Goal: Task Accomplishment & Management: Manage account settings

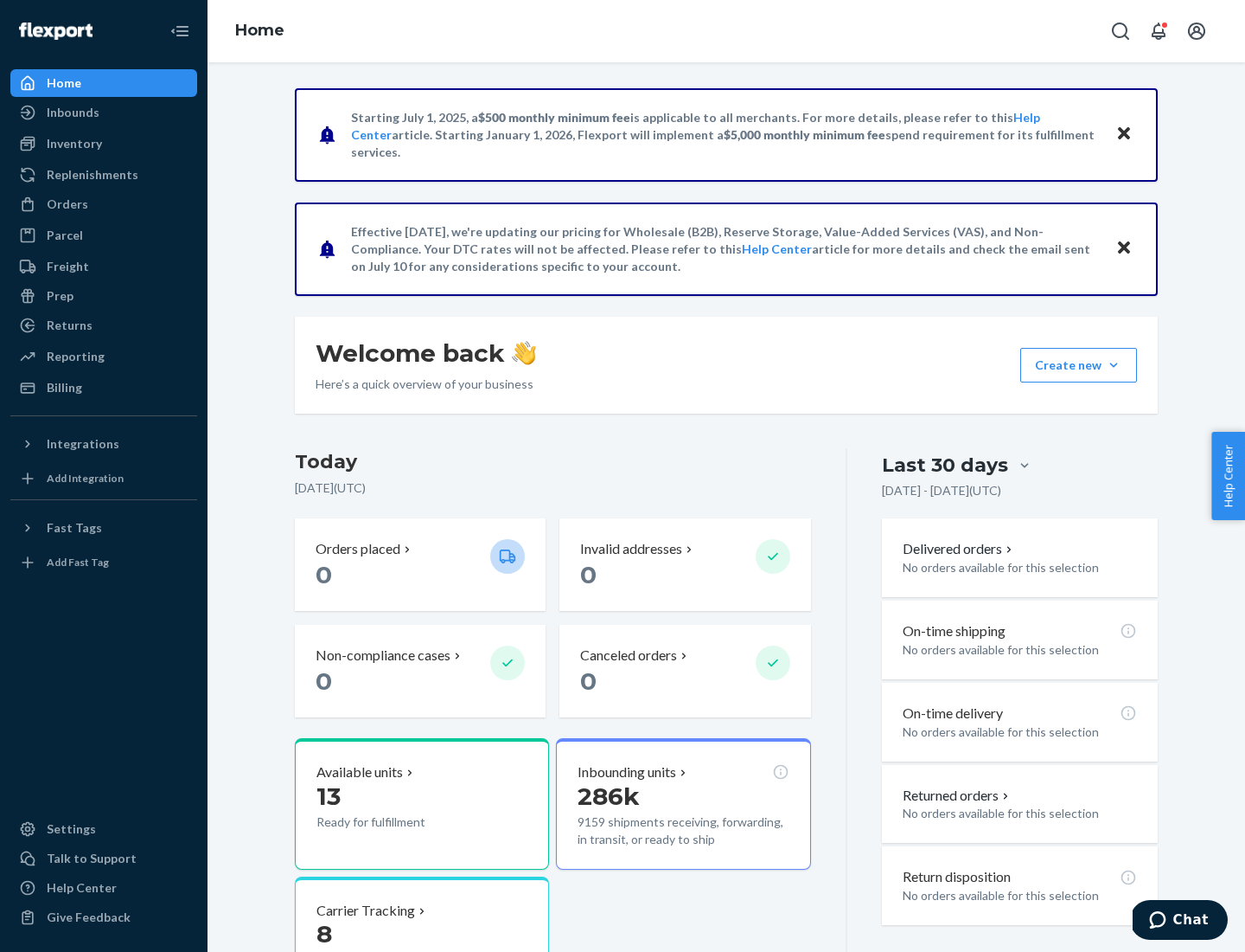
click at [1114, 365] on button "Create new Create new inbound Create new order Create new product" at bounding box center [1079, 365] width 117 height 35
click at [104, 113] on div "Inbounds" at bounding box center [103, 112] width 183 height 24
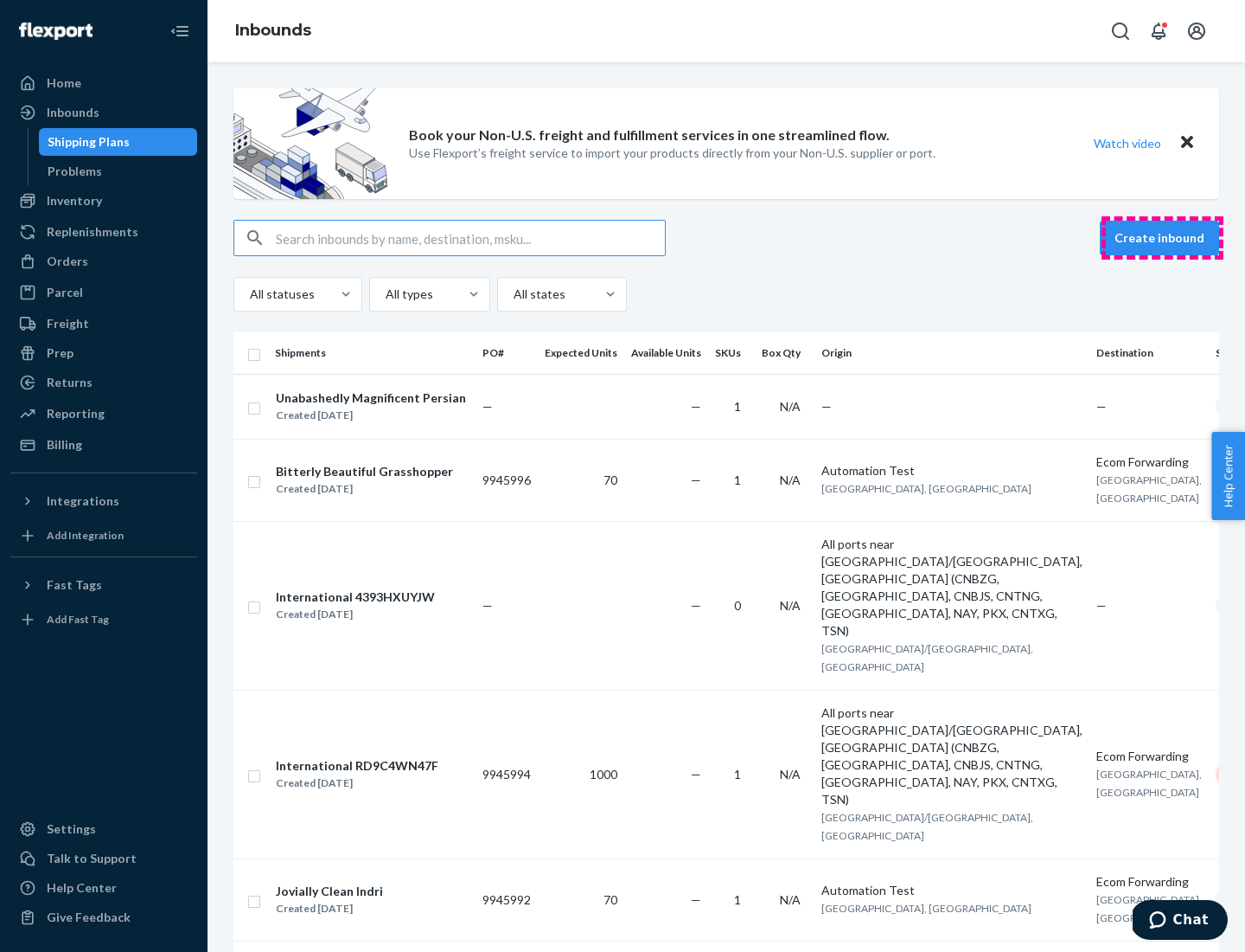
click at [1163, 238] on button "Create inbound" at bounding box center [1160, 238] width 120 height 35
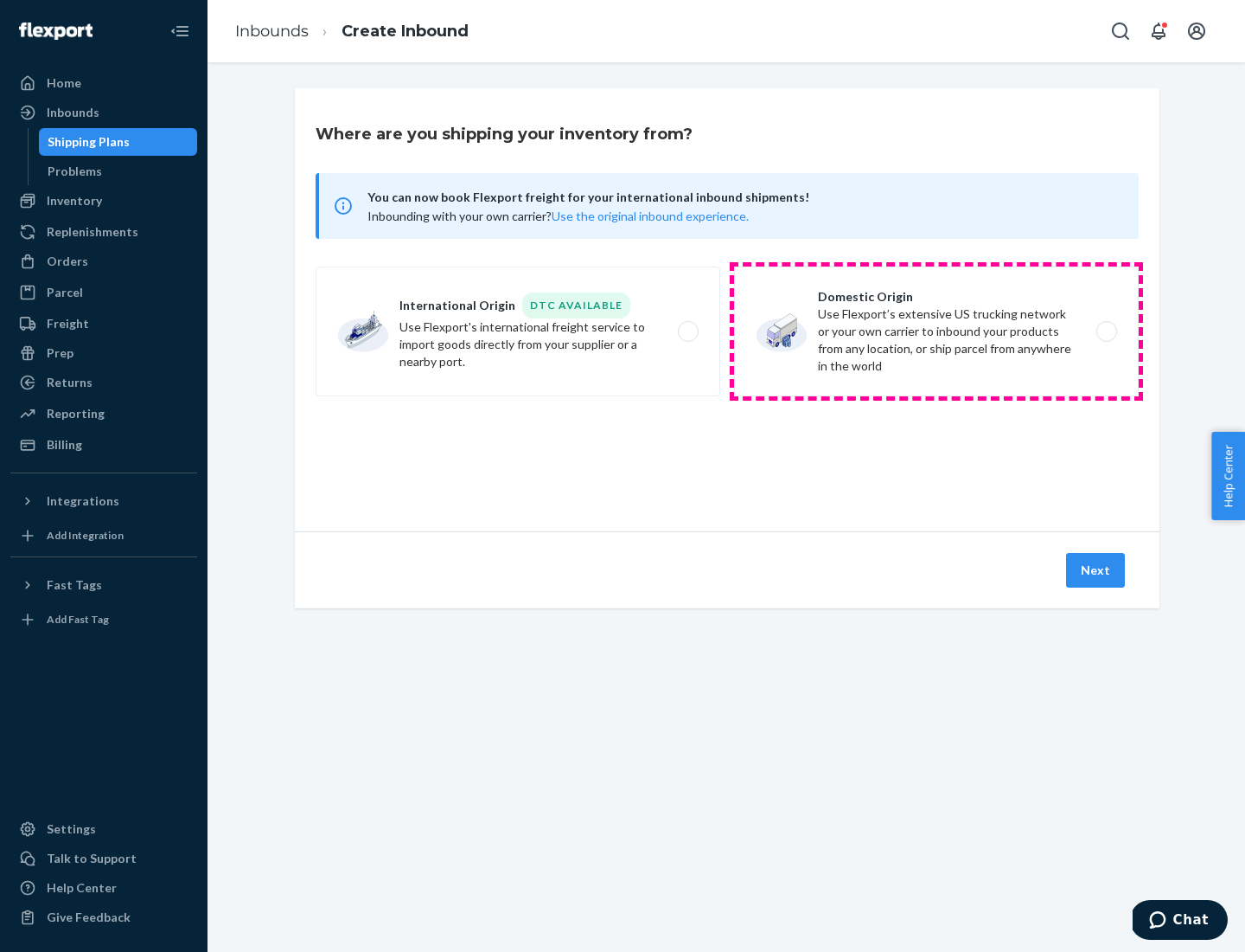
click at [937, 331] on label "Domestic Origin Use Flexport’s extensive US trucking network or your own carrie…" at bounding box center [936, 331] width 405 height 130
click at [1106, 331] on input "Domestic Origin Use Flexport’s extensive US trucking network or your own carrie…" at bounding box center [1111, 331] width 11 height 11
radio input "true"
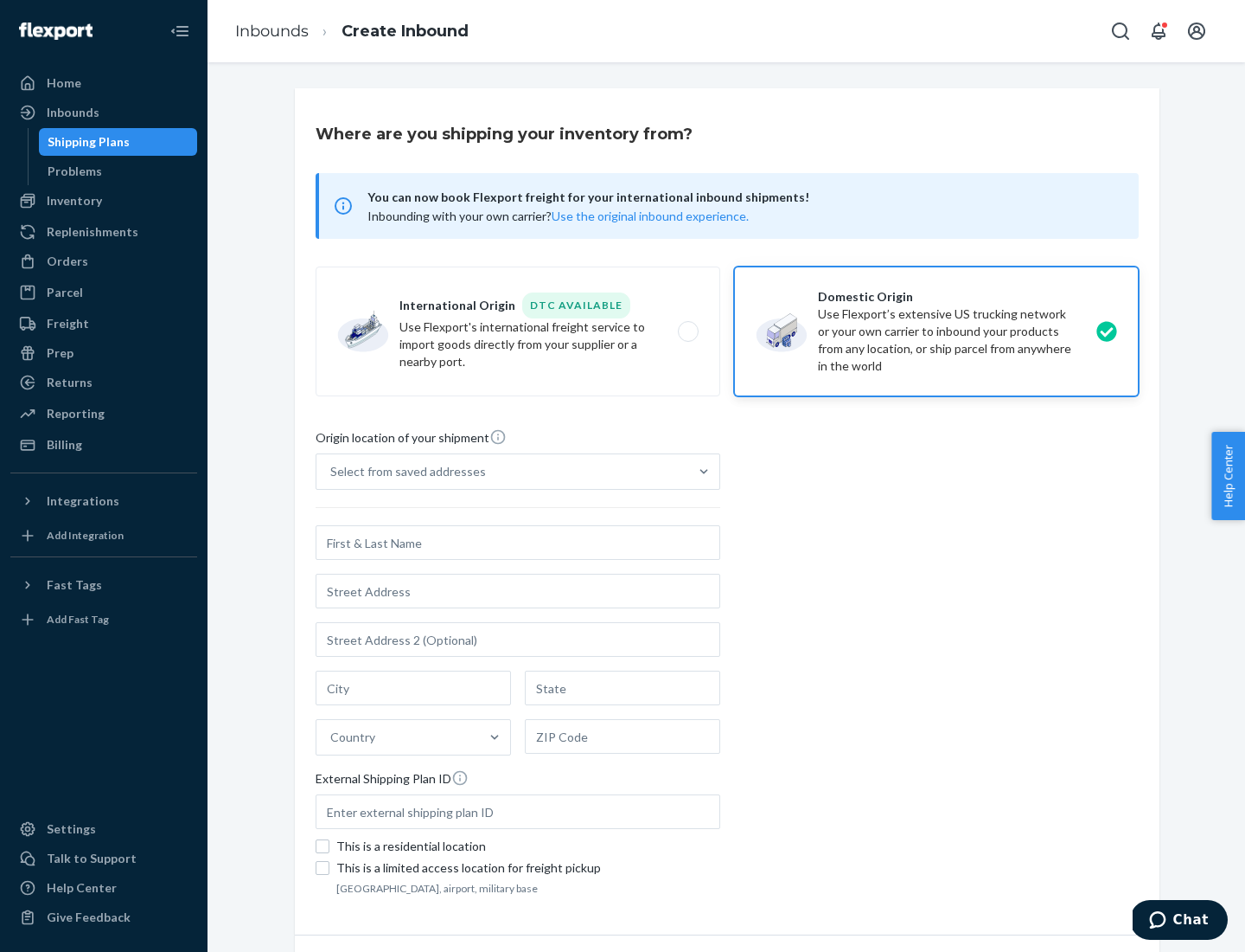
click at [404, 472] on div "Select from saved addresses" at bounding box center [408, 471] width 156 height 17
click at [332, 472] on input "Select from saved addresses" at bounding box center [332, 471] width 2 height 17
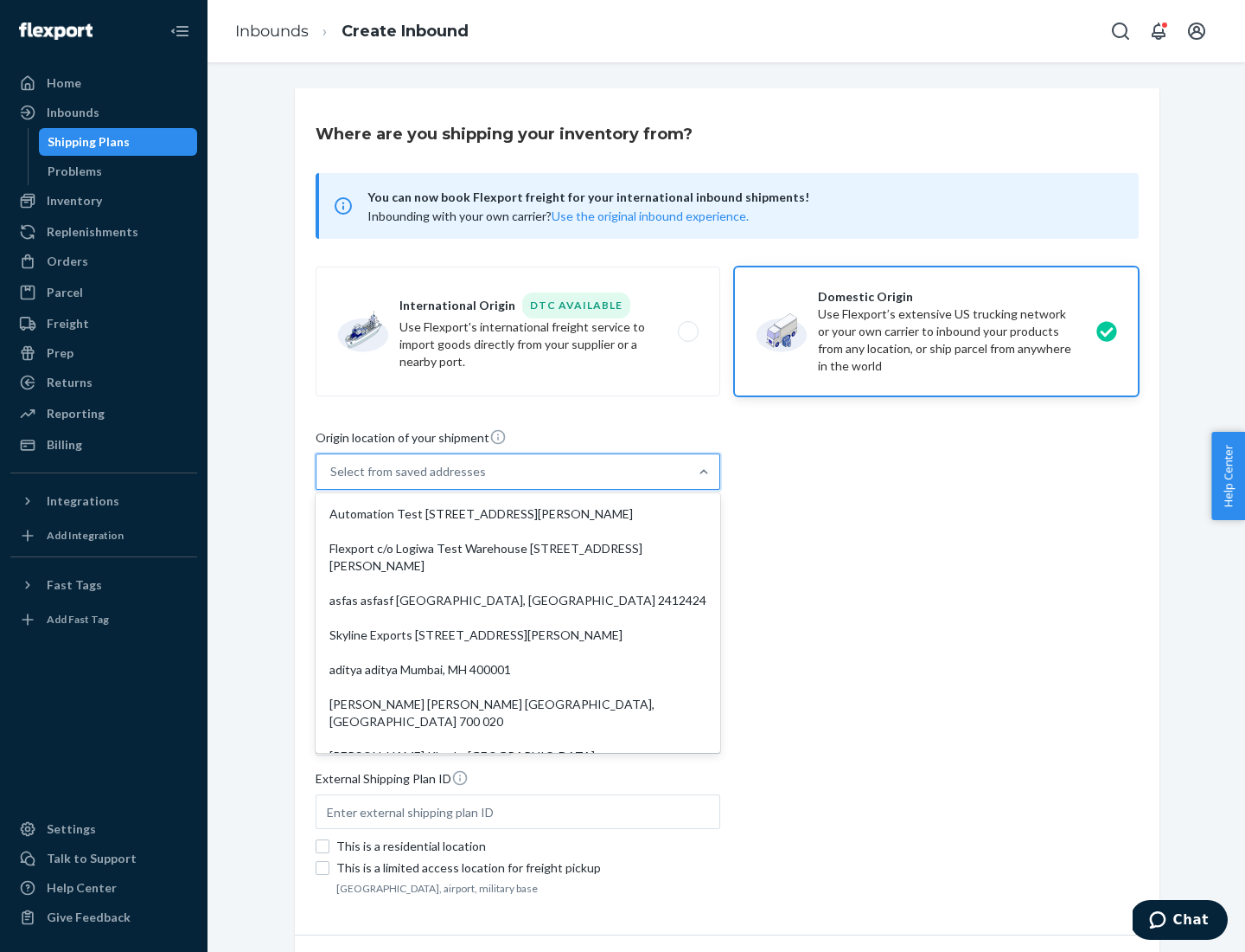
scroll to position [7, 0]
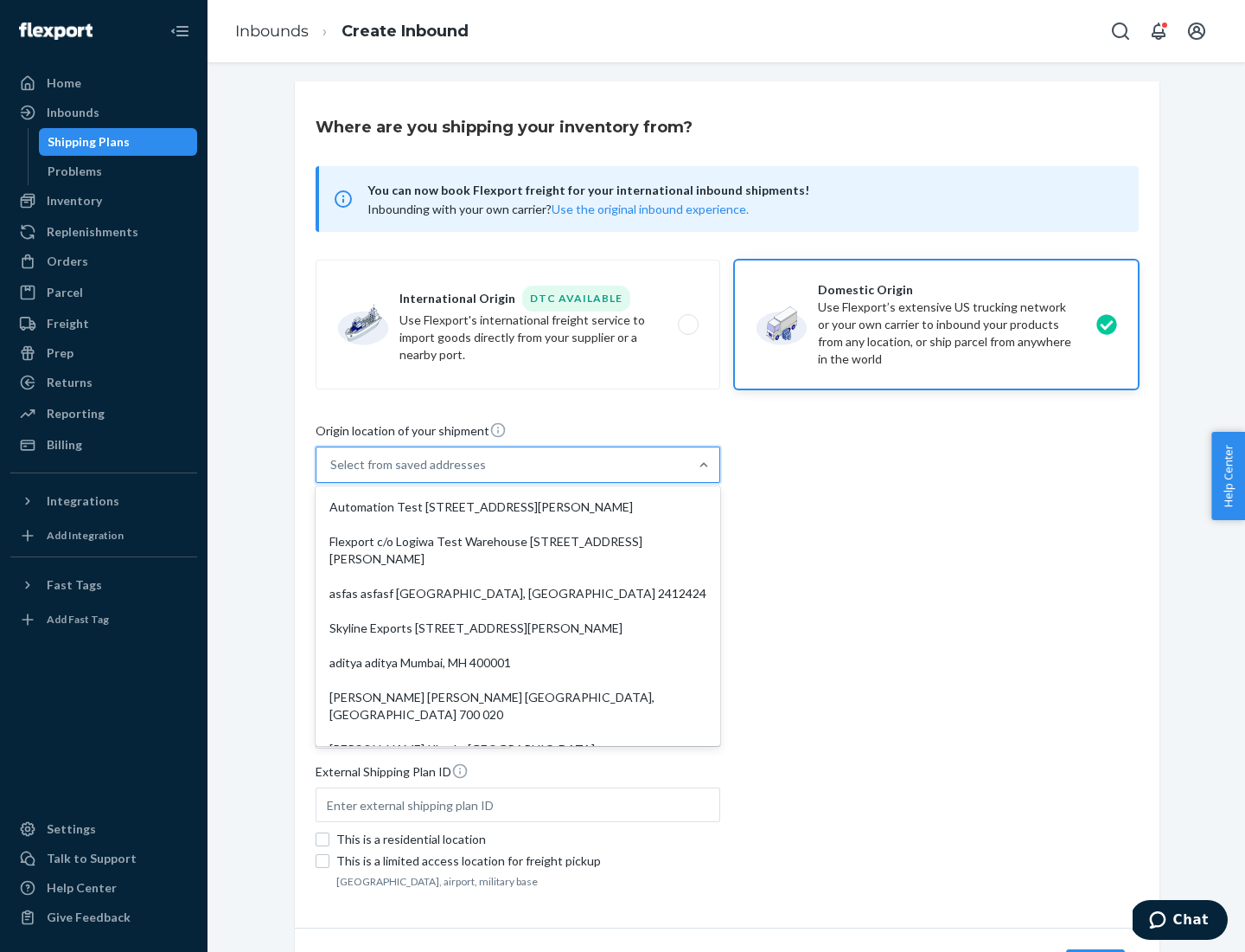
click at [518, 507] on div "Automation Test [STREET_ADDRESS][PERSON_NAME]" at bounding box center [518, 506] width 398 height 35
click at [332, 474] on input "option Automation Test [STREET_ADDRESS][PERSON_NAME]. 9 results available. Use …" at bounding box center [332, 464] width 2 height 17
type input "Automation Test"
type input "9th Floor"
type input "[GEOGRAPHIC_DATA]"
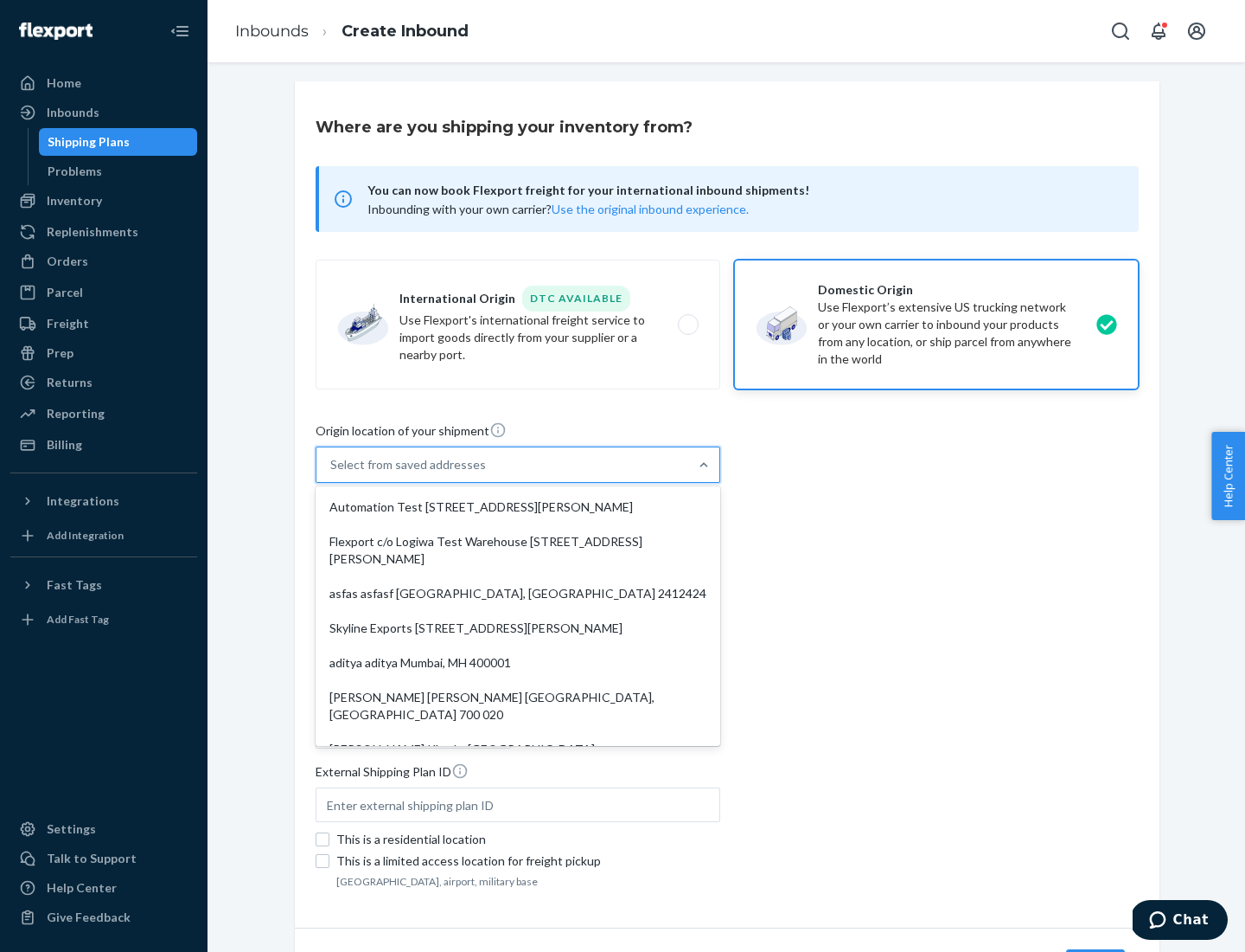
type input "CA"
type input "94104"
type input "[STREET_ADDRESS][PERSON_NAME]"
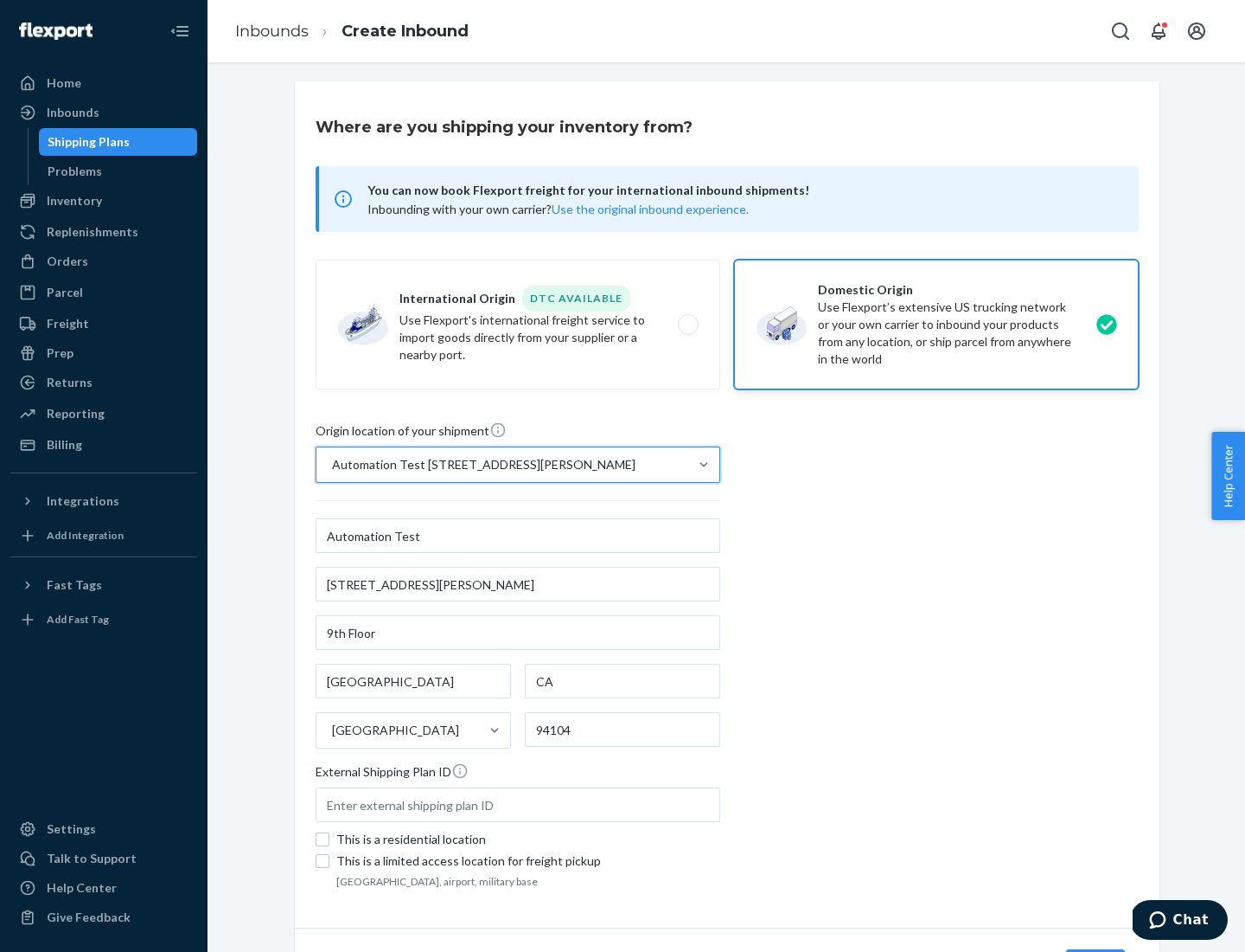
scroll to position [101, 0]
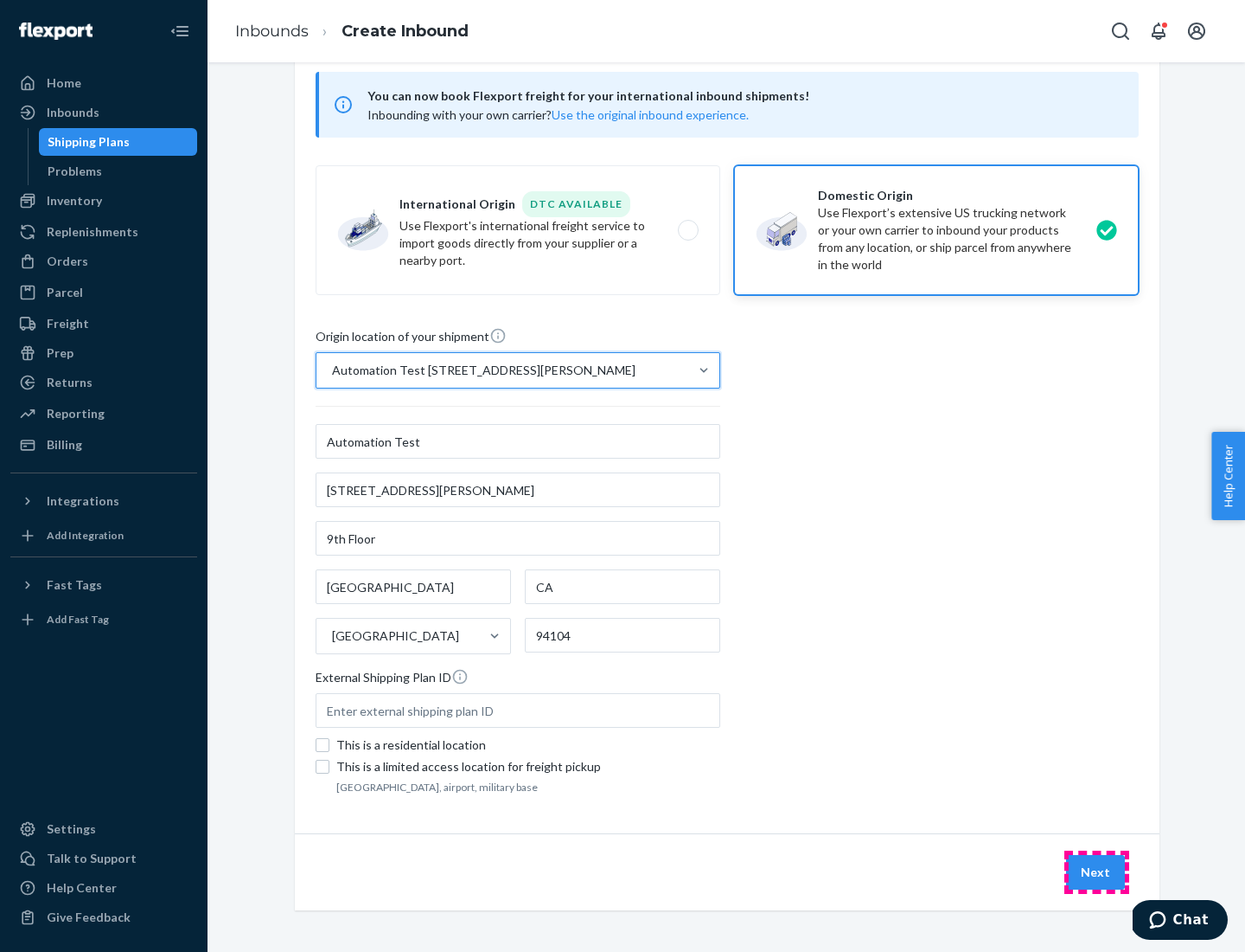
click at [1096, 872] on button "Next" at bounding box center [1095, 872] width 58 height 35
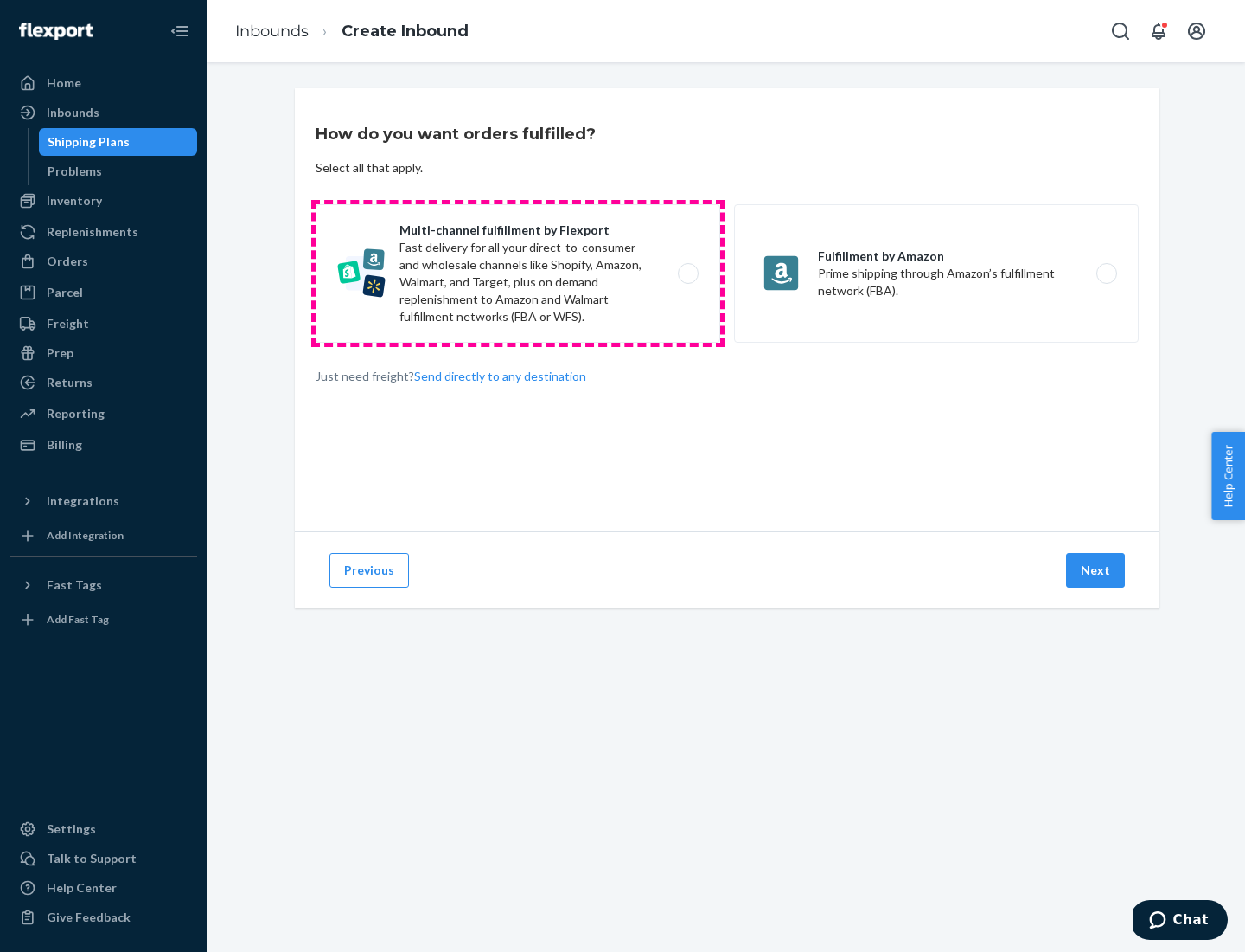
click at [518, 273] on label "Multi-channel fulfillment by Flexport Fast delivery for all your direct-to-cons…" at bounding box center [518, 273] width 405 height 139
click at [687, 273] on input "Multi-channel fulfillment by Flexport Fast delivery for all your direct-to-cons…" at bounding box center [692, 273] width 11 height 11
radio input "true"
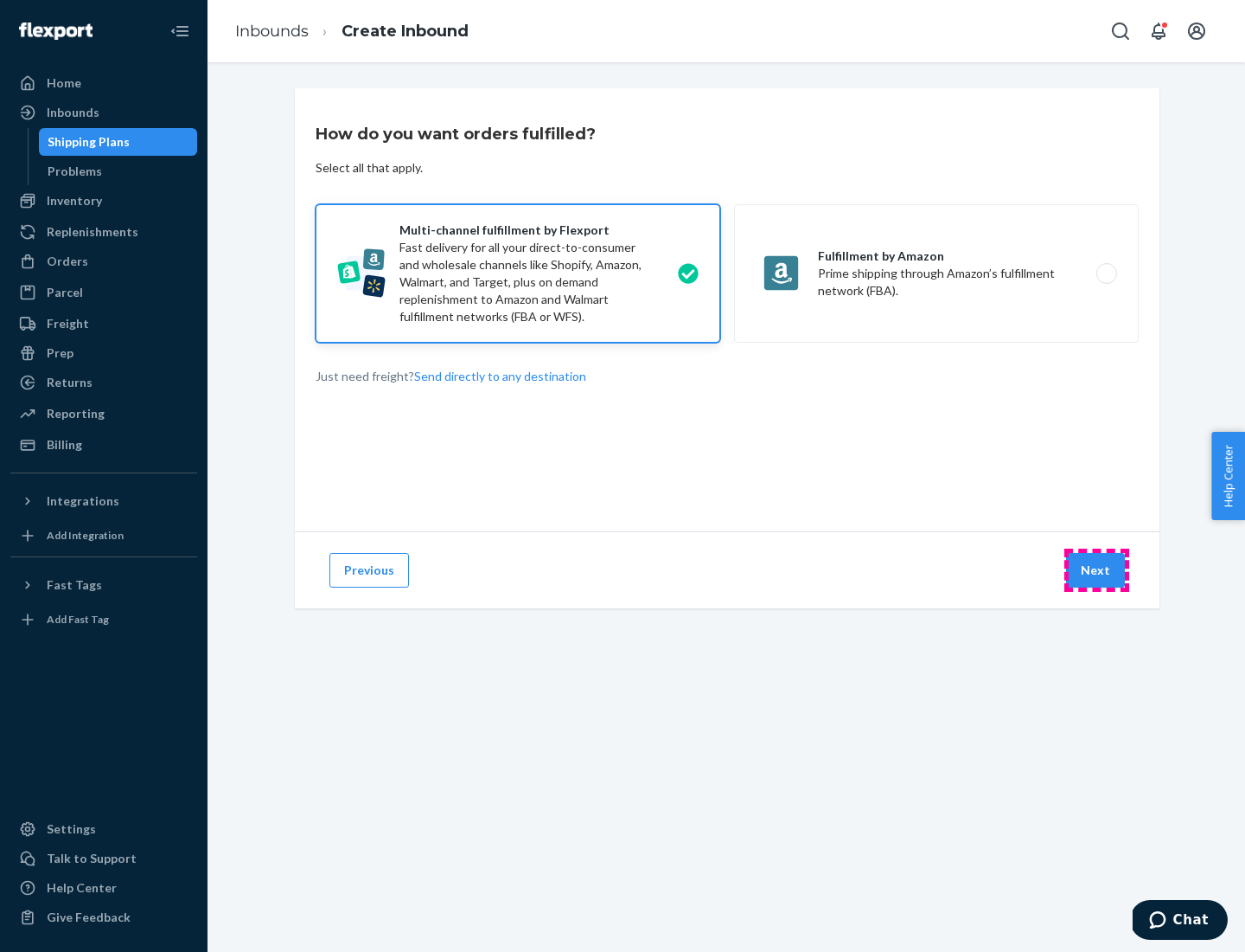
click at [1096, 570] on button "Next" at bounding box center [1095, 570] width 58 height 35
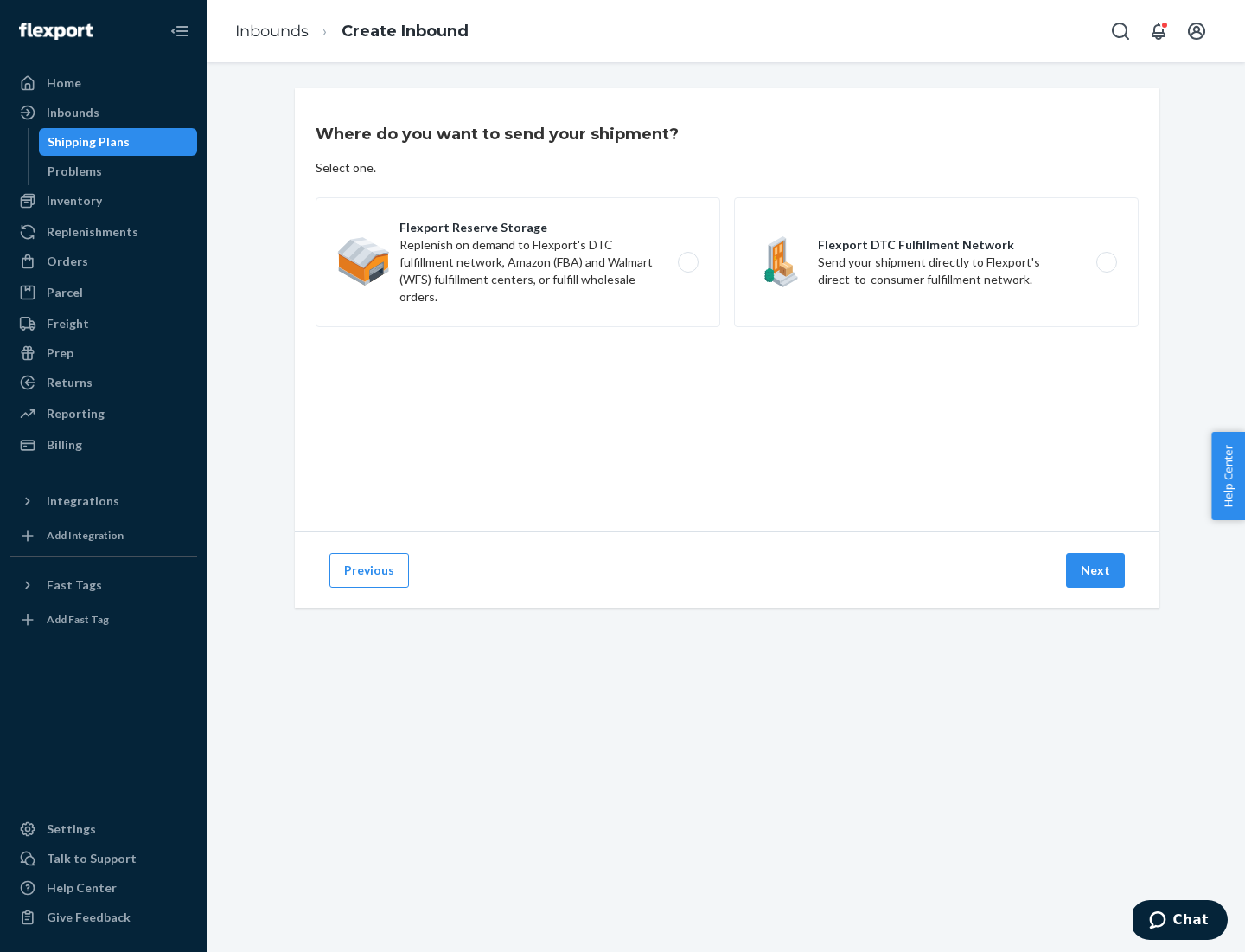
click at [937, 263] on label "Flexport DTC Fulfillment Network Send your shipment directly to Flexport's dire…" at bounding box center [936, 262] width 405 height 130
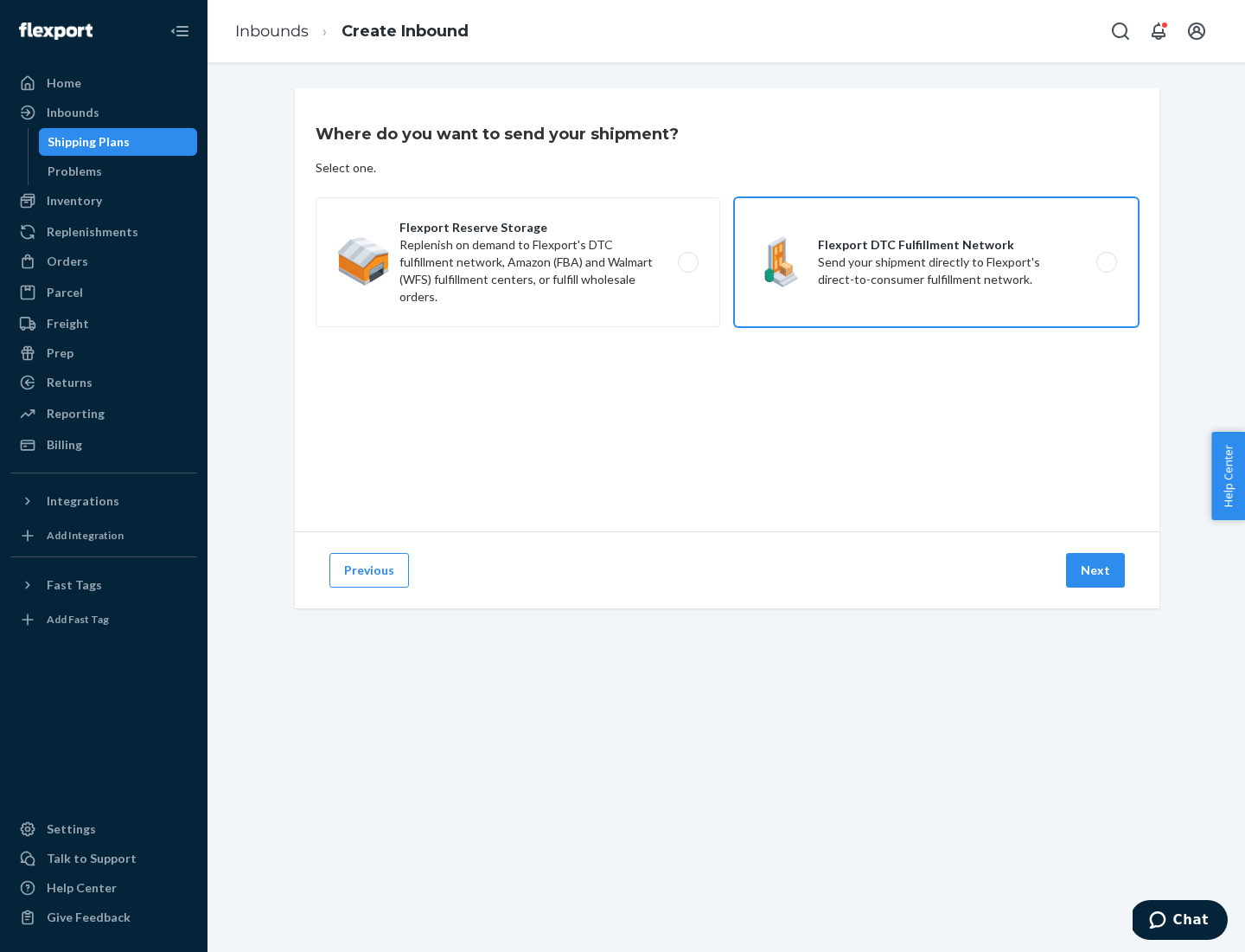
click at [1106, 263] on input "Flexport DTC Fulfillment Network Send your shipment directly to Flexport's dire…" at bounding box center [1111, 262] width 11 height 11
radio input "true"
click at [1096, 570] on button "Next" at bounding box center [1095, 570] width 58 height 35
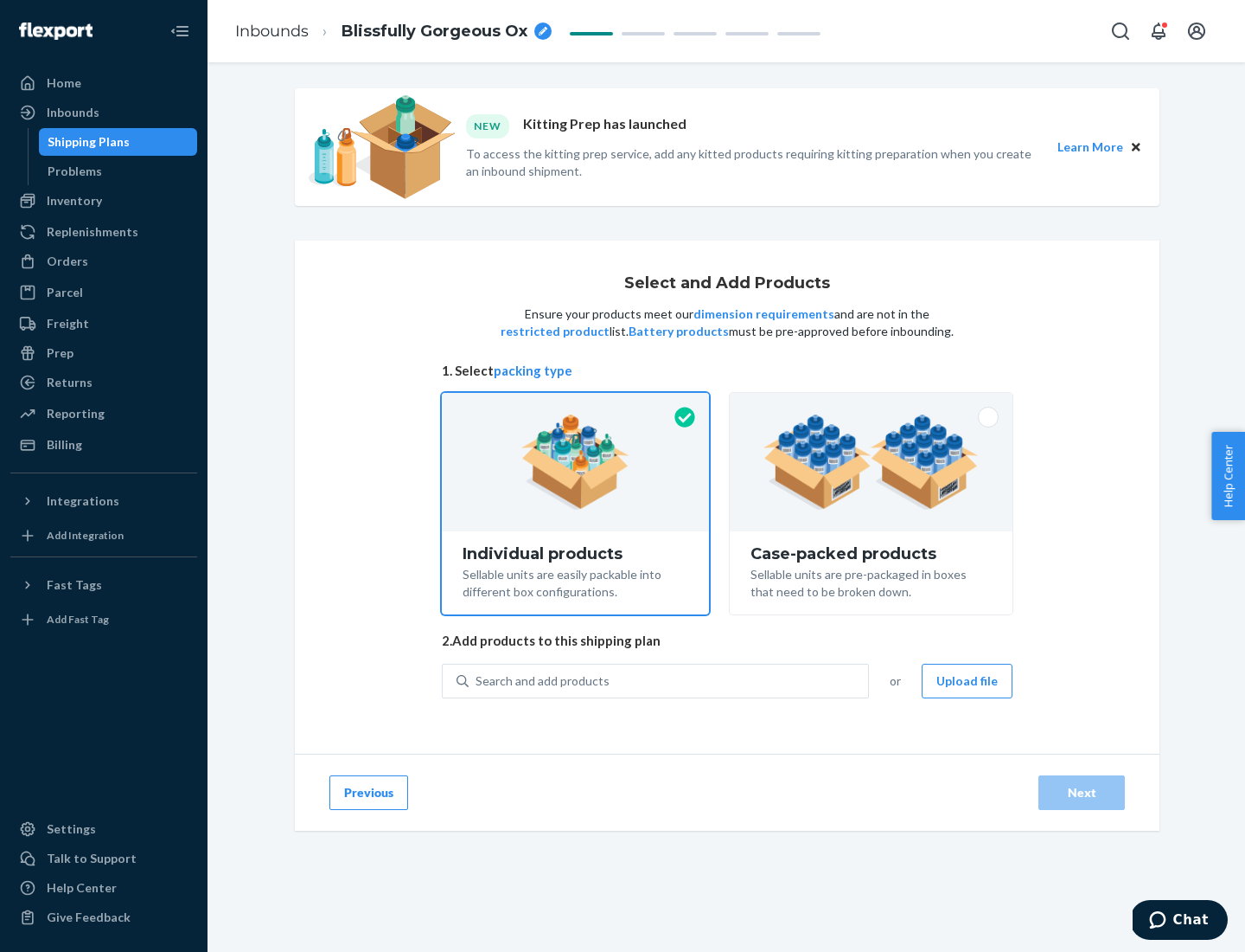
click at [872, 462] on img at bounding box center [871, 462] width 215 height 95
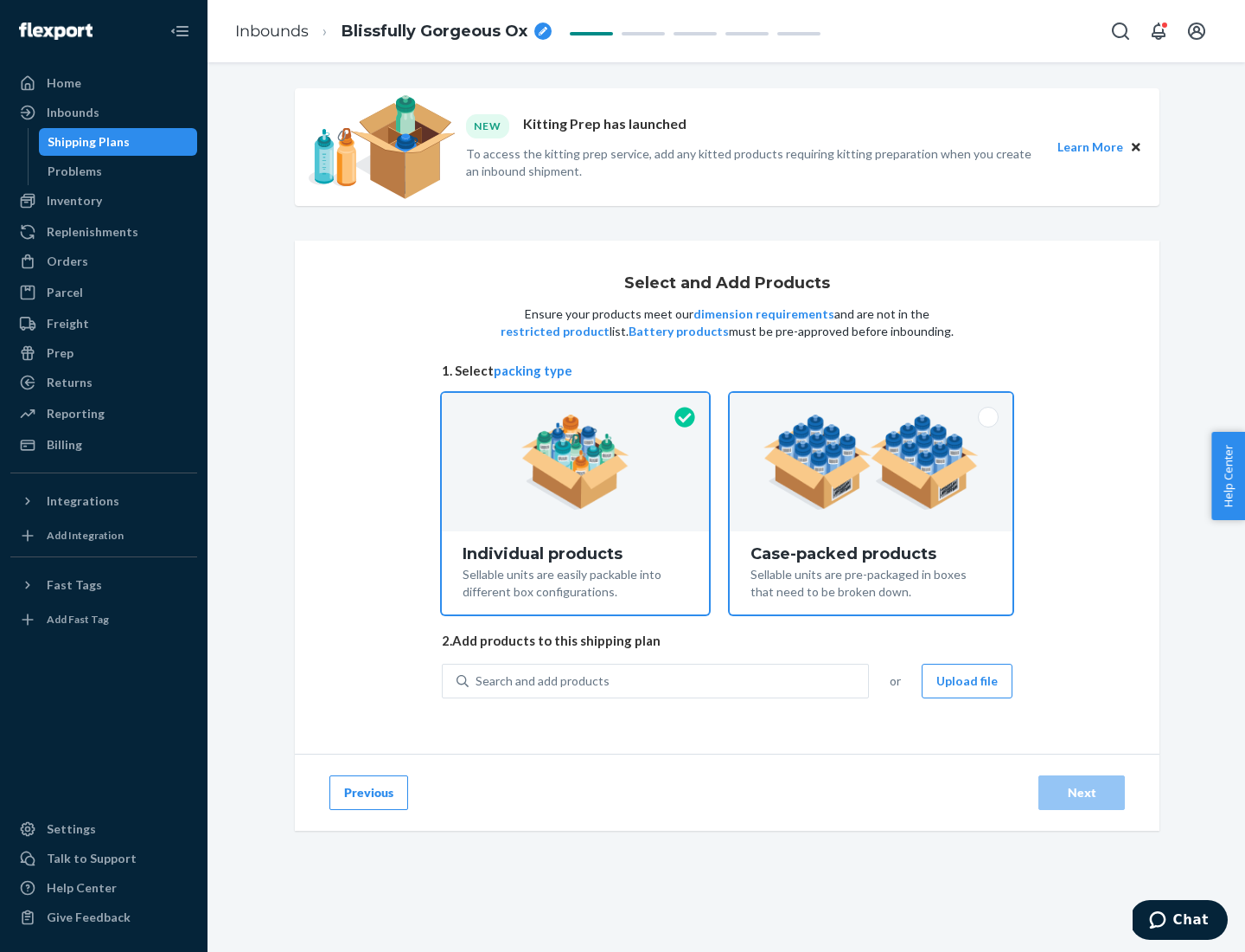
click at [872, 404] on input "Case-packed products Sellable units are pre-packaged in boxes that need to be b…" at bounding box center [871, 397] width 11 height 11
radio input "true"
radio input "false"
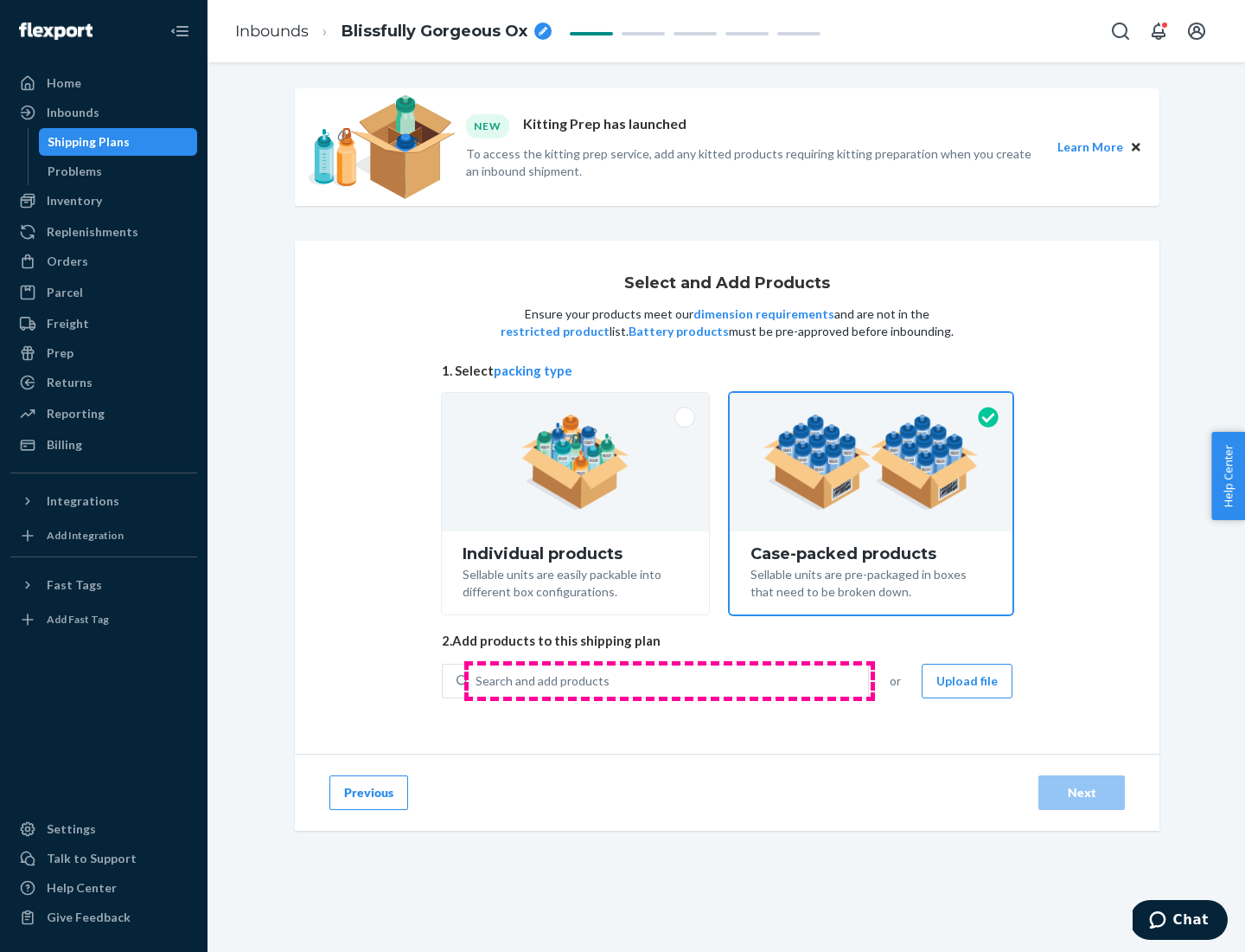
click at [670, 680] on div "Search and add products" at bounding box center [668, 681] width 399 height 31
click at [477, 680] on input "Search and add products" at bounding box center [476, 680] width 2 height 17
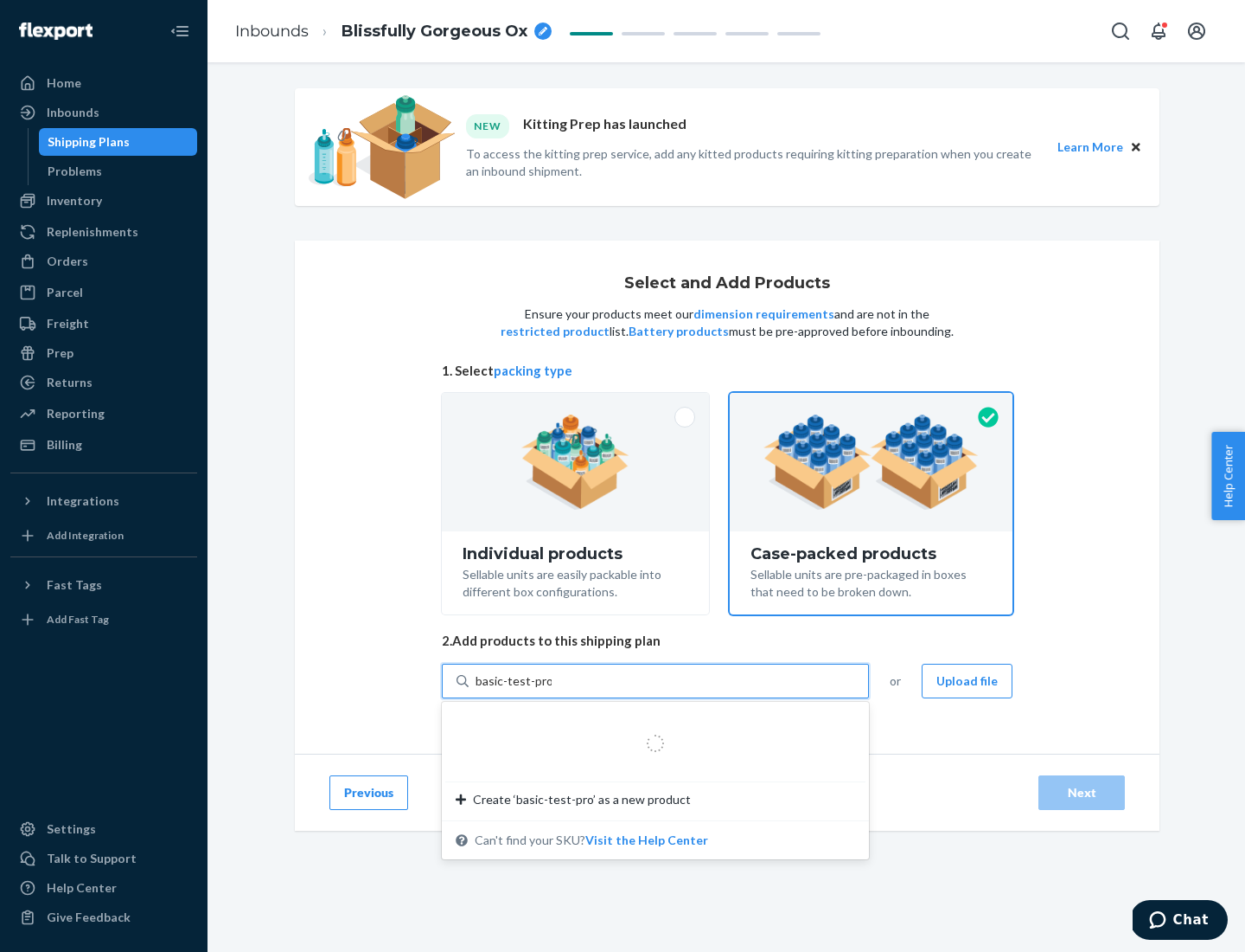
type input "basic-test-product-1"
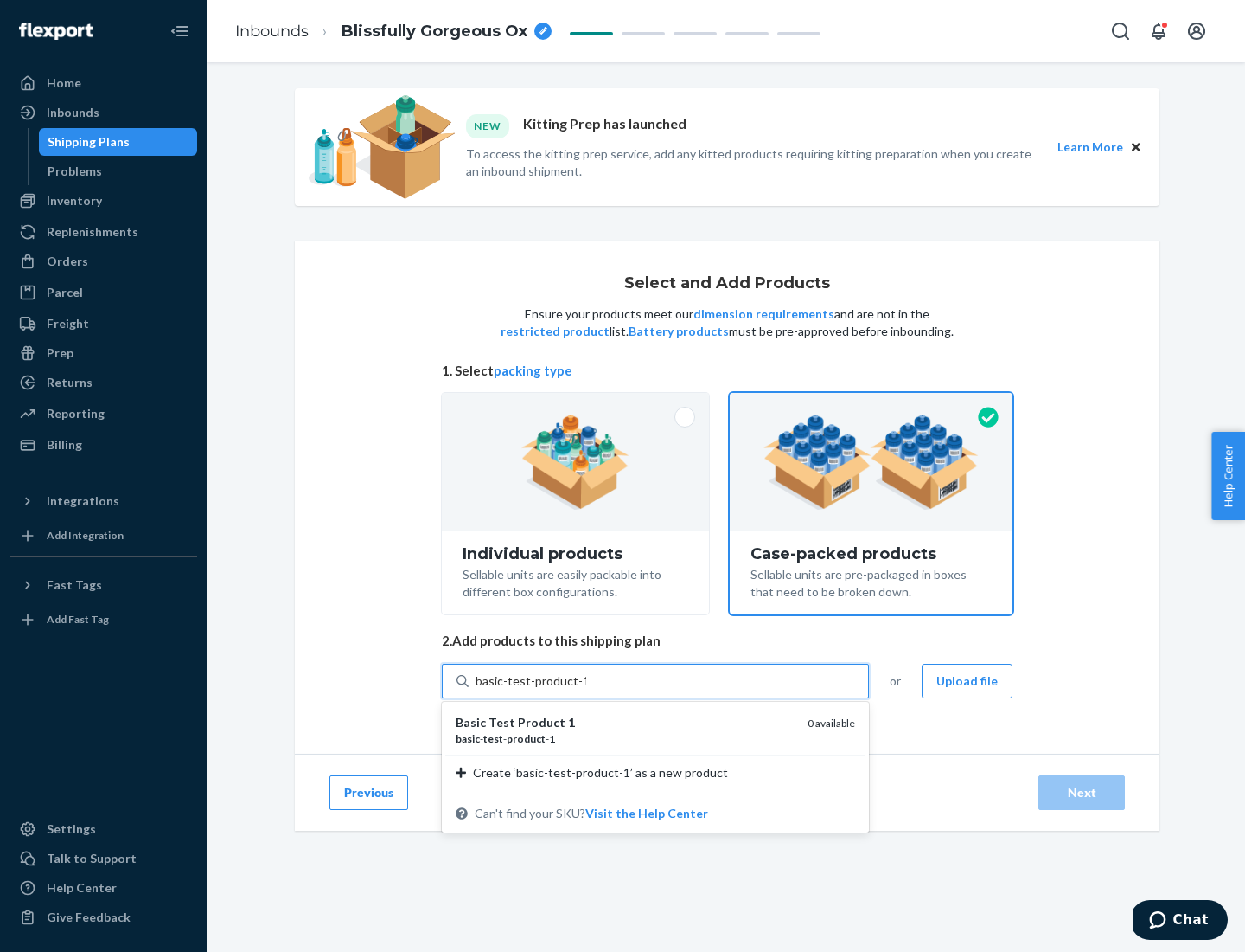
click at [625, 738] on div "basic - test - product - 1" at bounding box center [624, 738] width 338 height 15
click at [586, 689] on input "basic-test-product-1" at bounding box center [531, 680] width 111 height 17
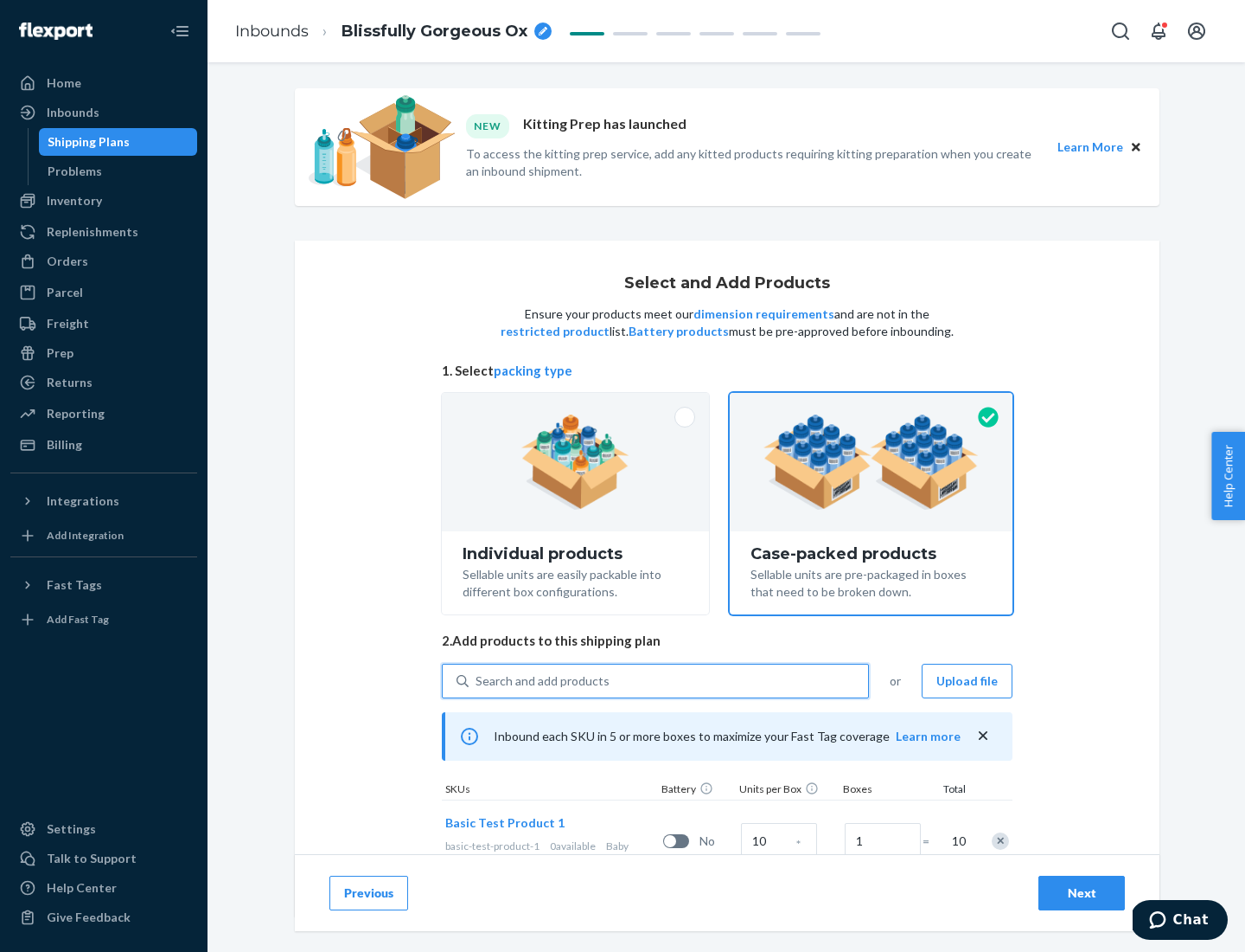
scroll to position [62, 0]
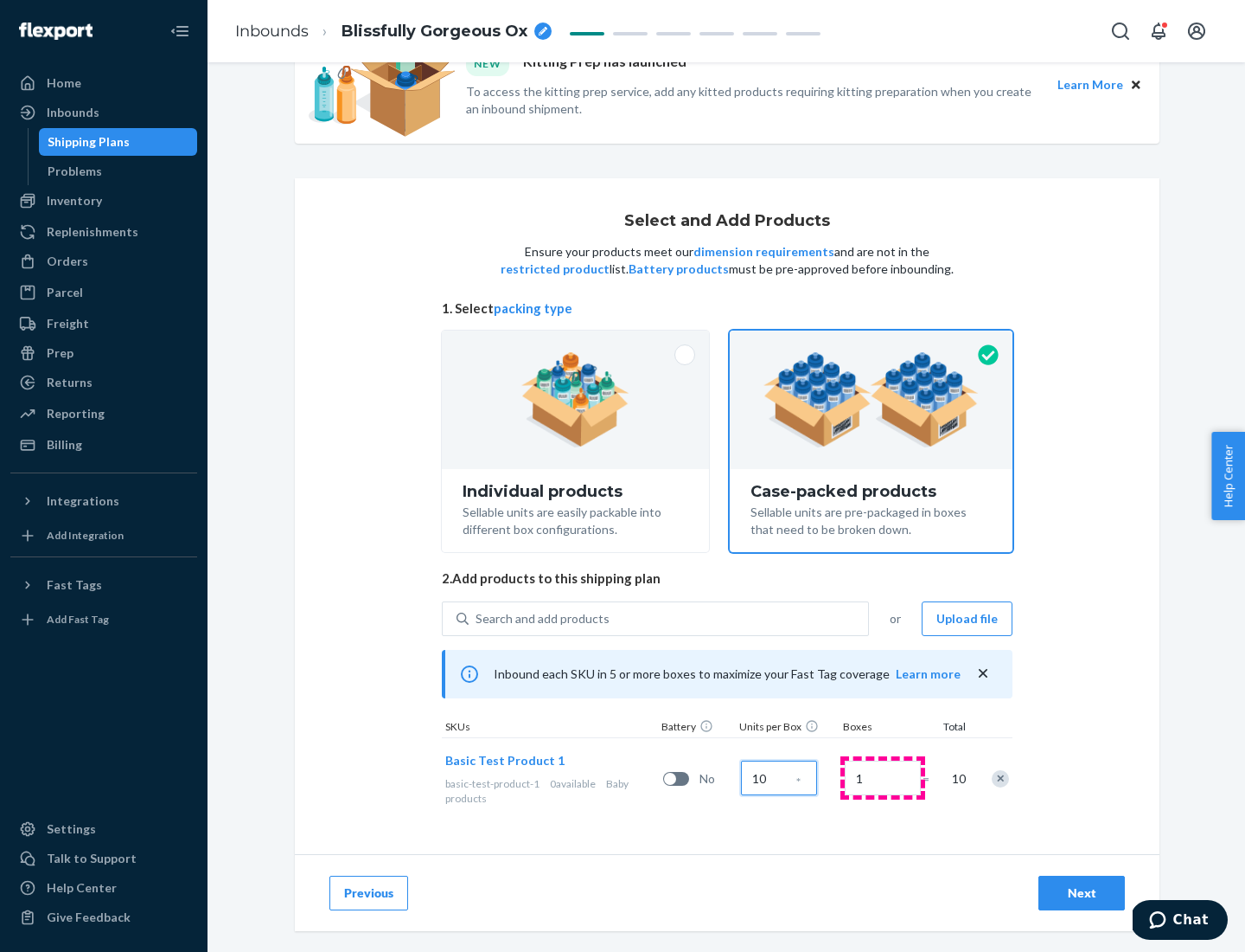
type input "10"
type input "7"
click at [1082, 893] on div "Next" at bounding box center [1083, 892] width 57 height 17
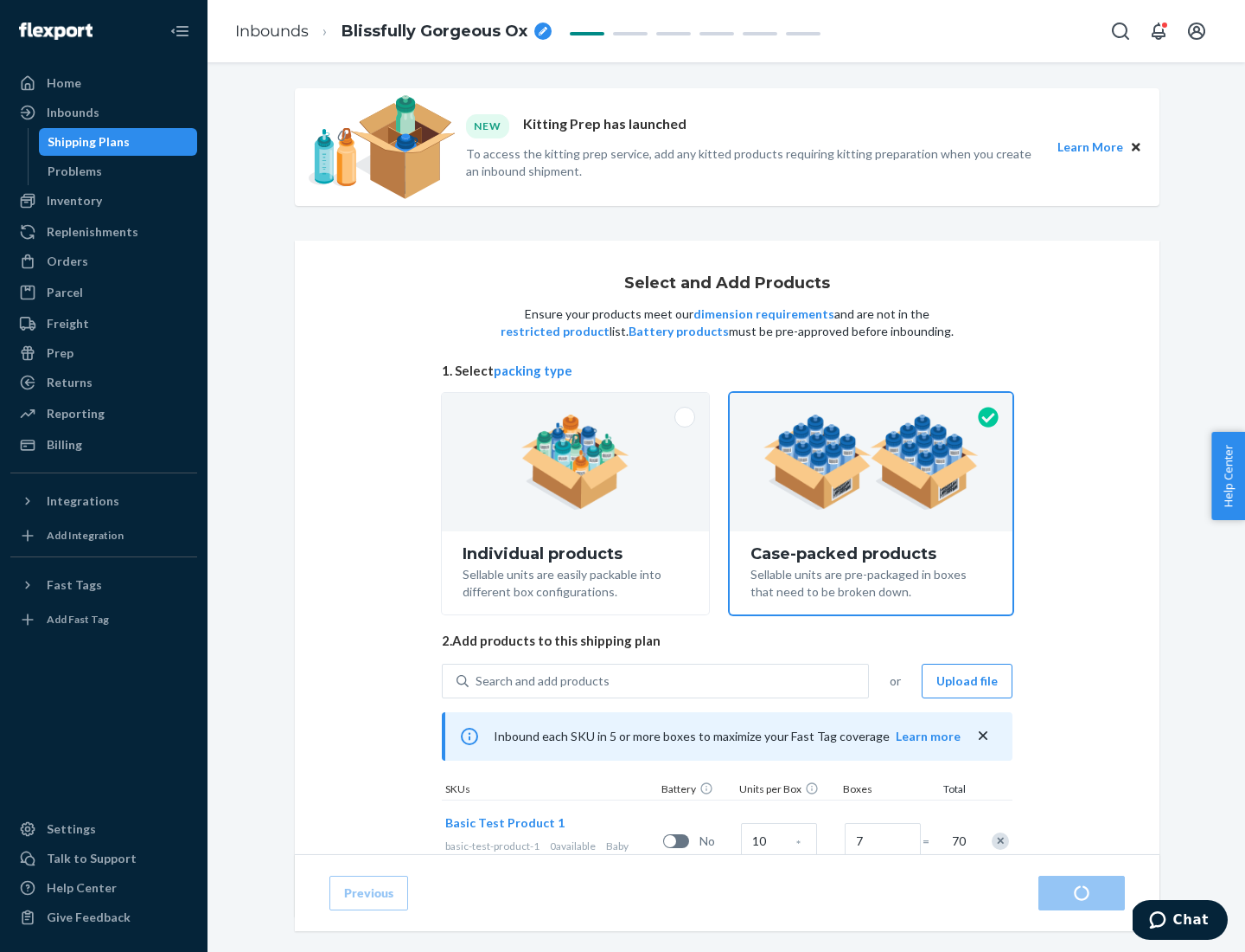
radio input "true"
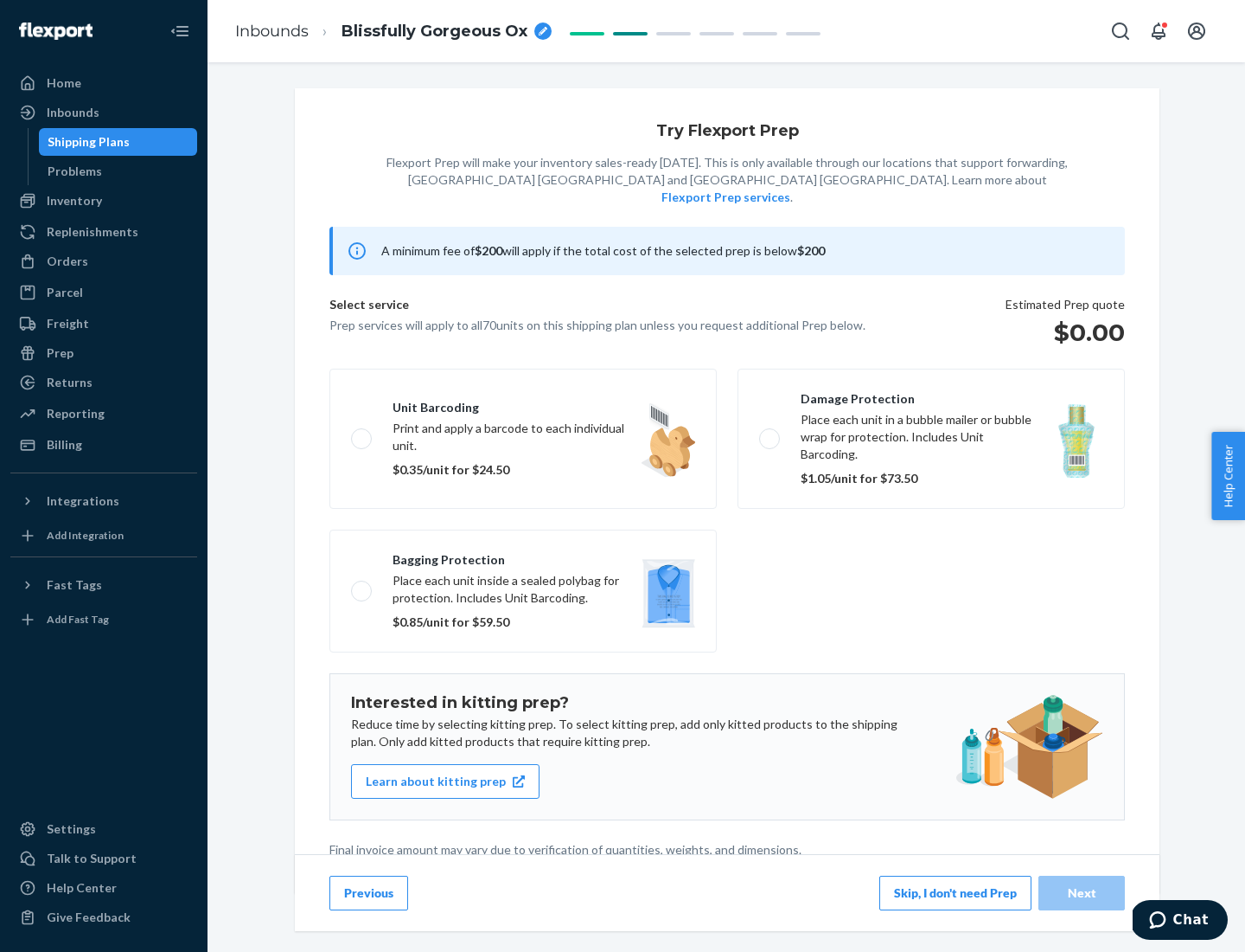
scroll to position [4, 0]
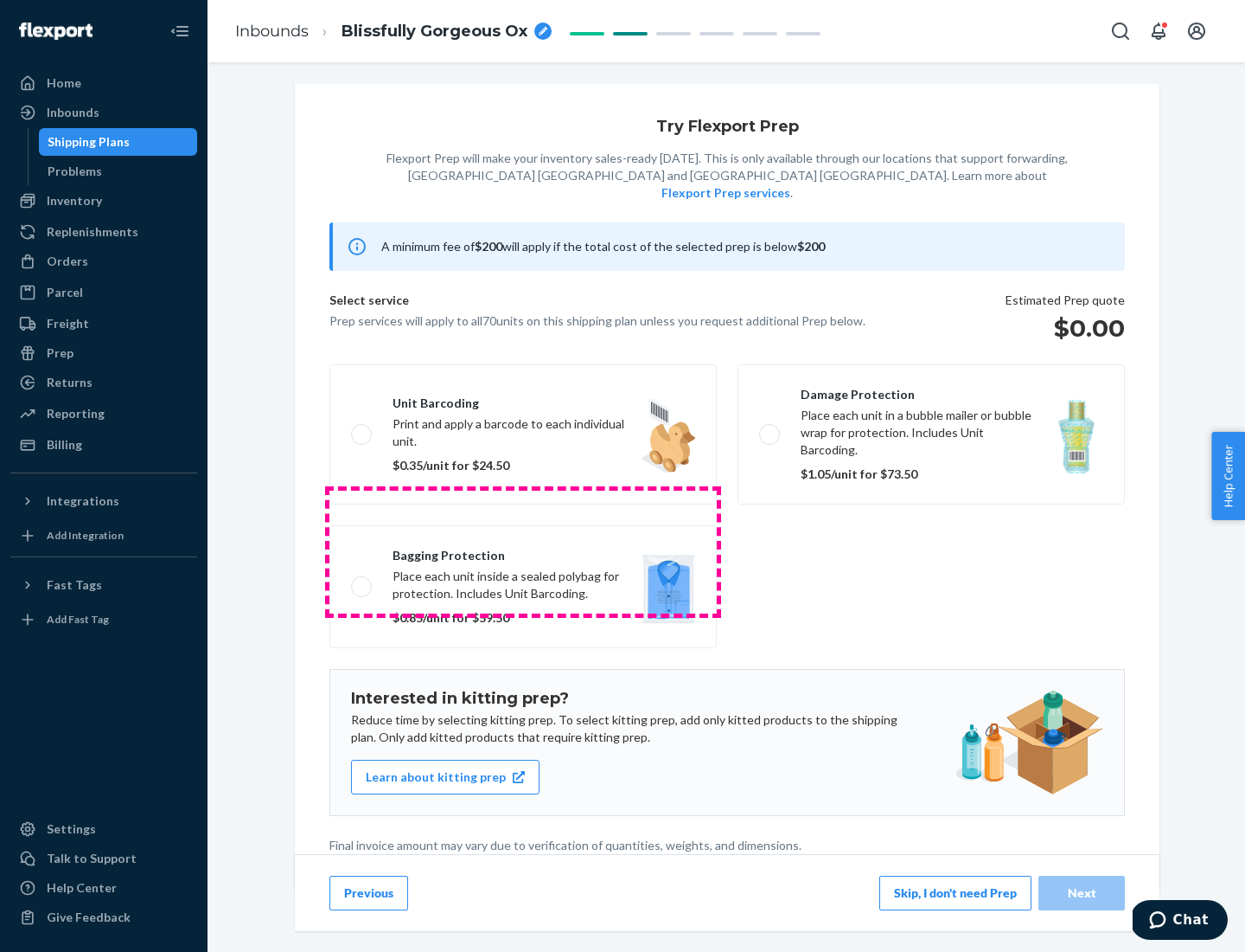
click at [523, 551] on label "Bagging protection Place each unit inside a sealed polybag for protection. Incl…" at bounding box center [523, 586] width 387 height 123
click at [363, 581] on input "Bagging protection Place each unit inside a sealed polybag for protection. Incl…" at bounding box center [357, 585] width 11 height 11
checkbox input "true"
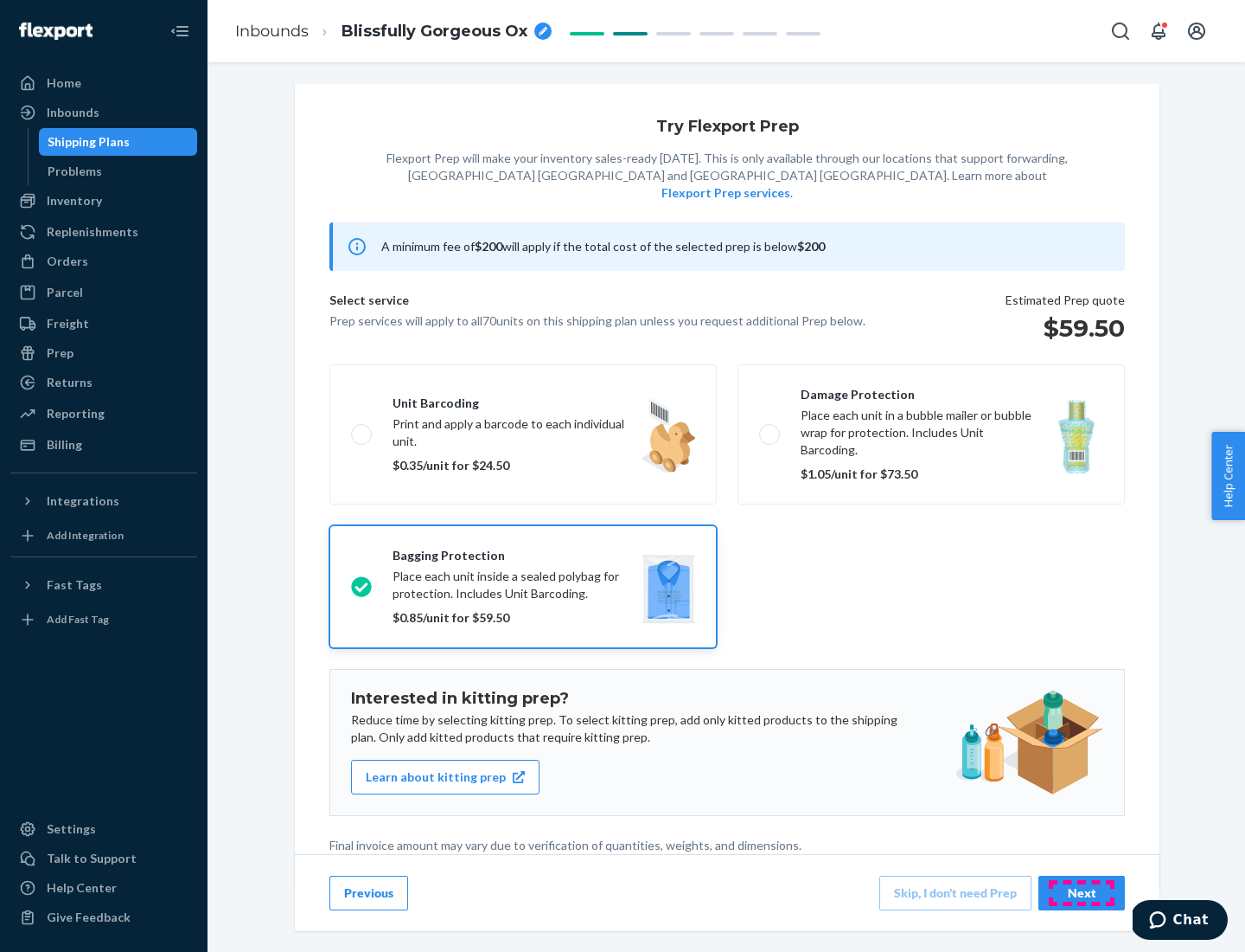
click at [1082, 892] on div "Next" at bounding box center [1083, 892] width 57 height 17
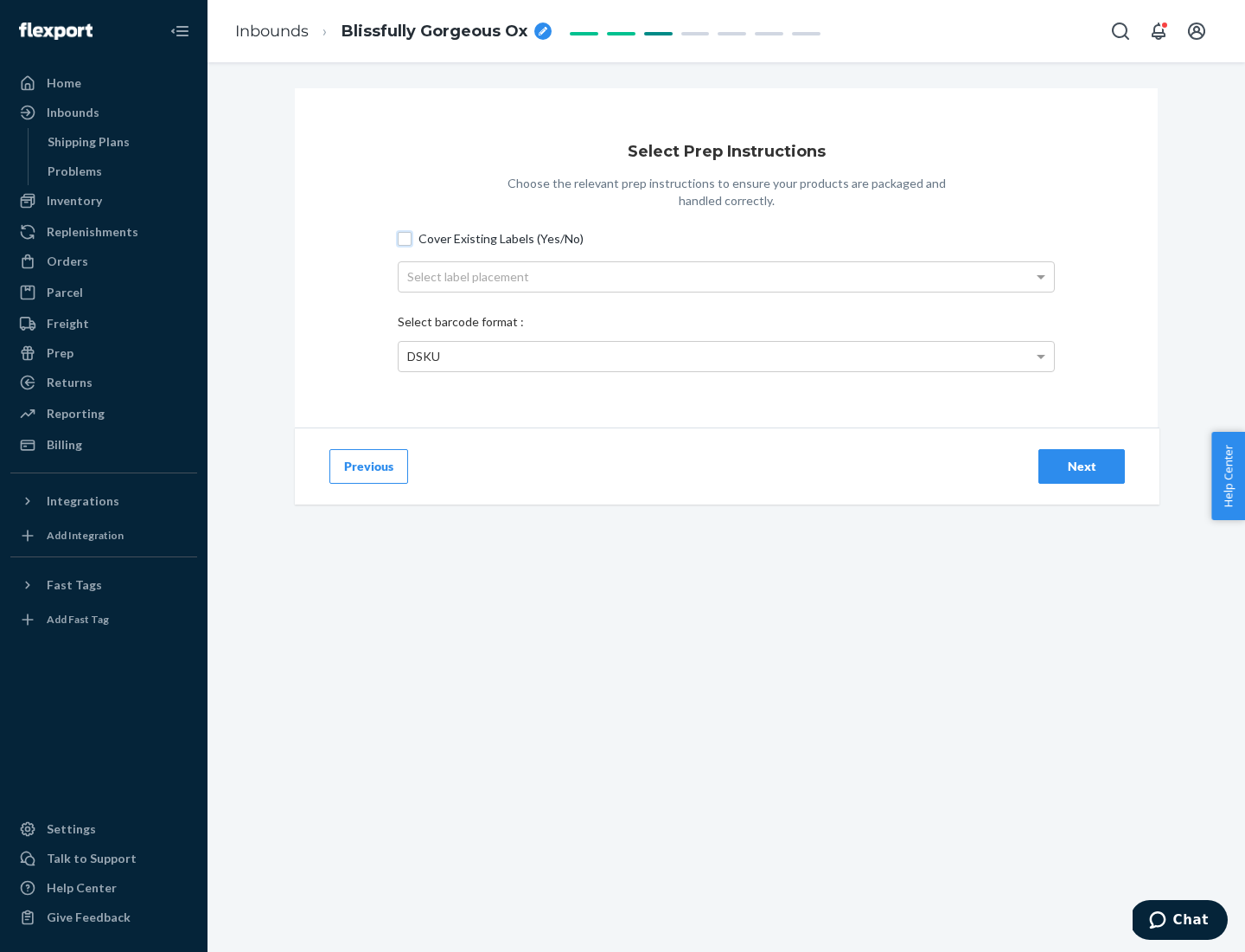
click at [405, 238] on input "Cover Existing Labels (Yes/No)" at bounding box center [405, 239] width 14 height 14
checkbox input "true"
click at [727, 276] on div "Select label placement" at bounding box center [727, 277] width 656 height 30
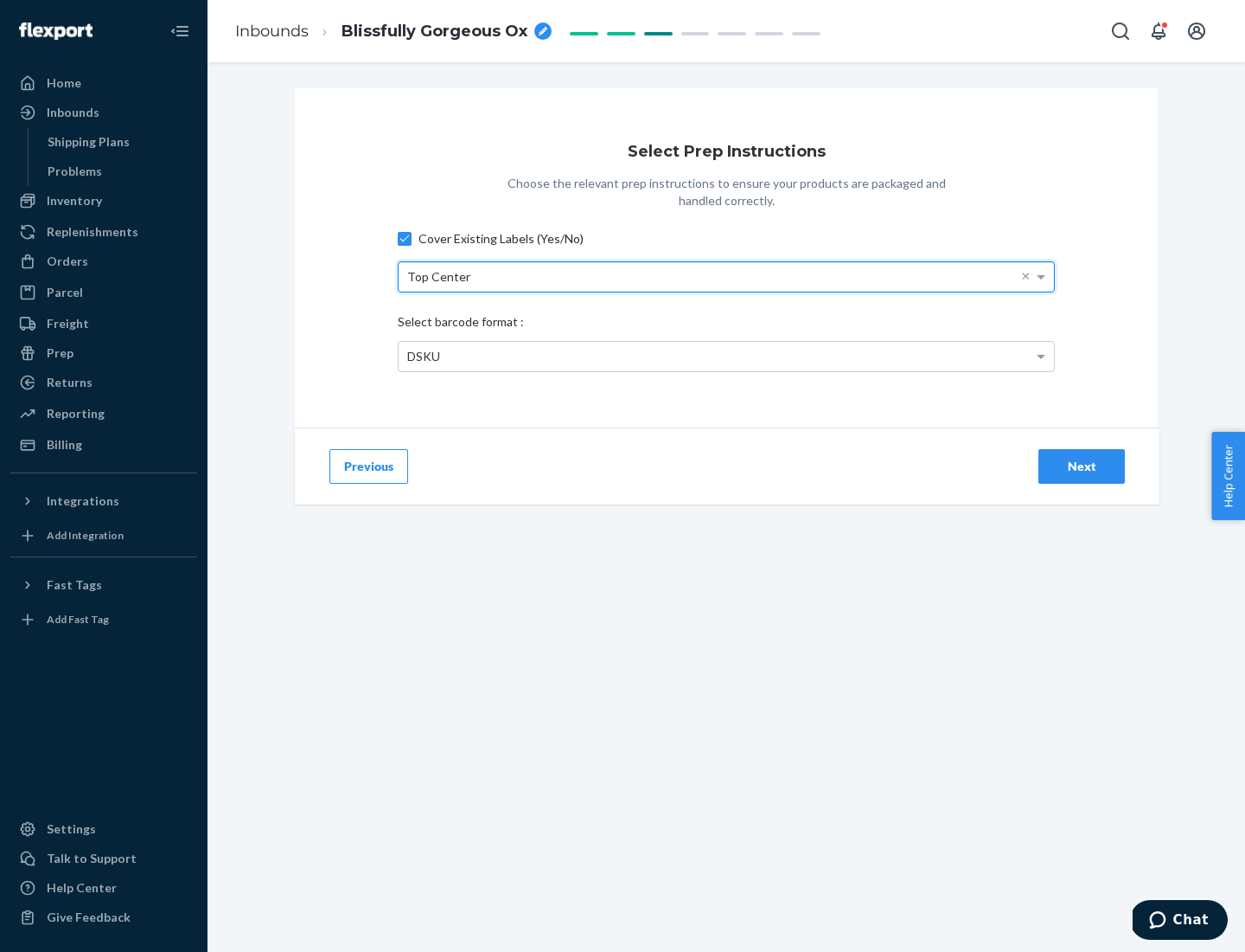
click at [727, 356] on div "DSKU" at bounding box center [727, 357] width 656 height 30
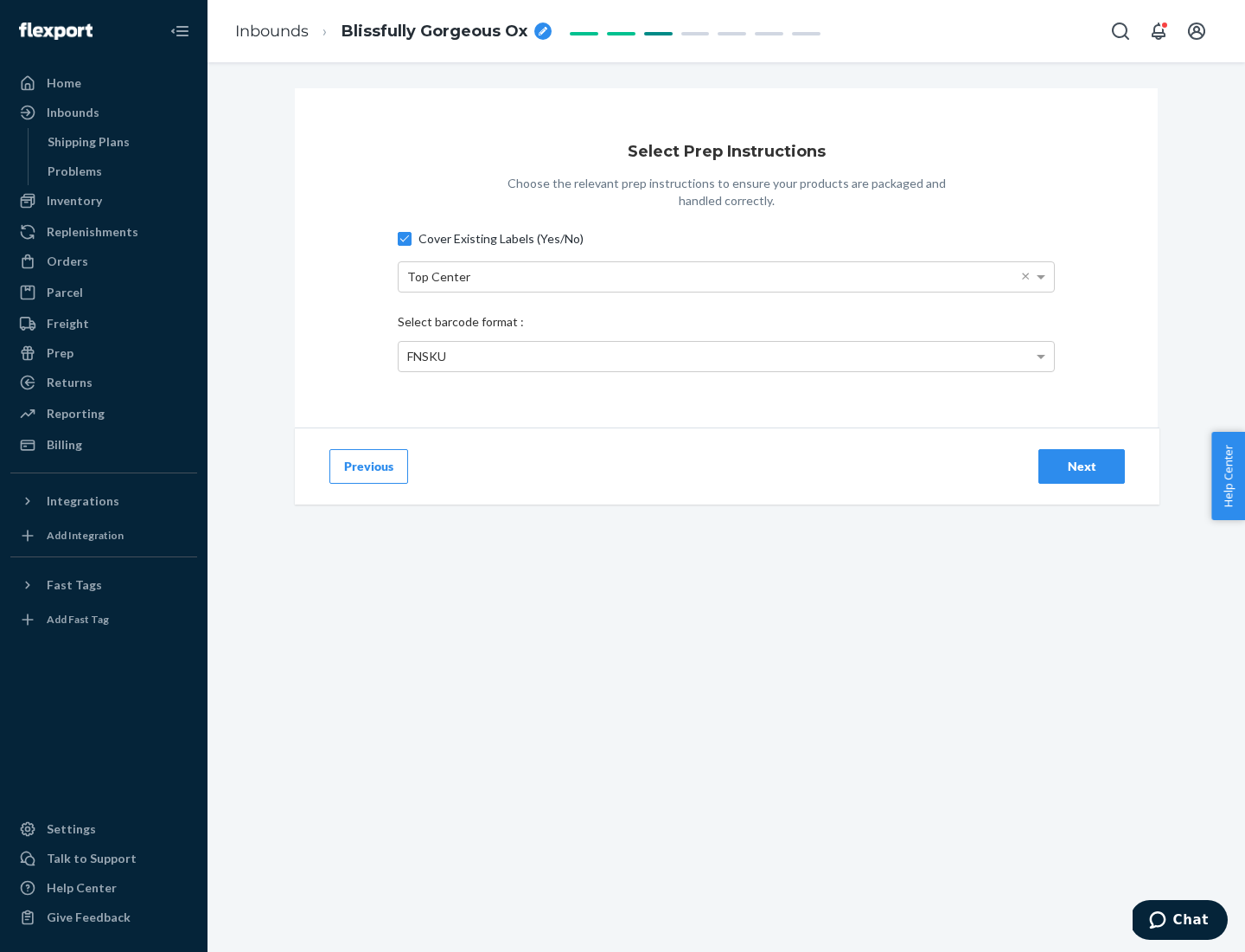
click at [1082, 466] on div "Next" at bounding box center [1083, 466] width 57 height 17
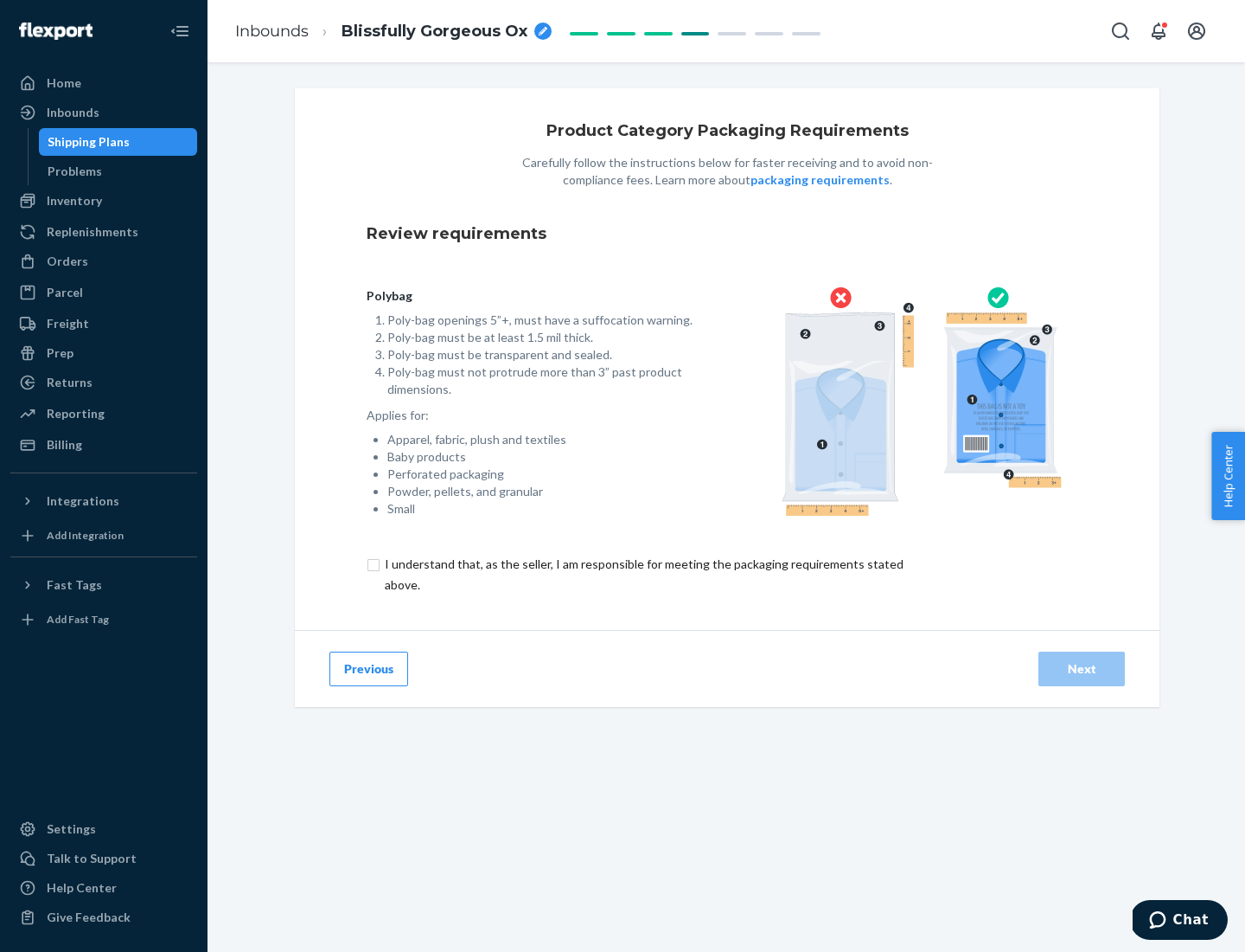
click at [643, 574] on input "checkbox" at bounding box center [654, 575] width 575 height 42
checkbox input "true"
click at [1082, 668] on div "Next" at bounding box center [1083, 668] width 57 height 17
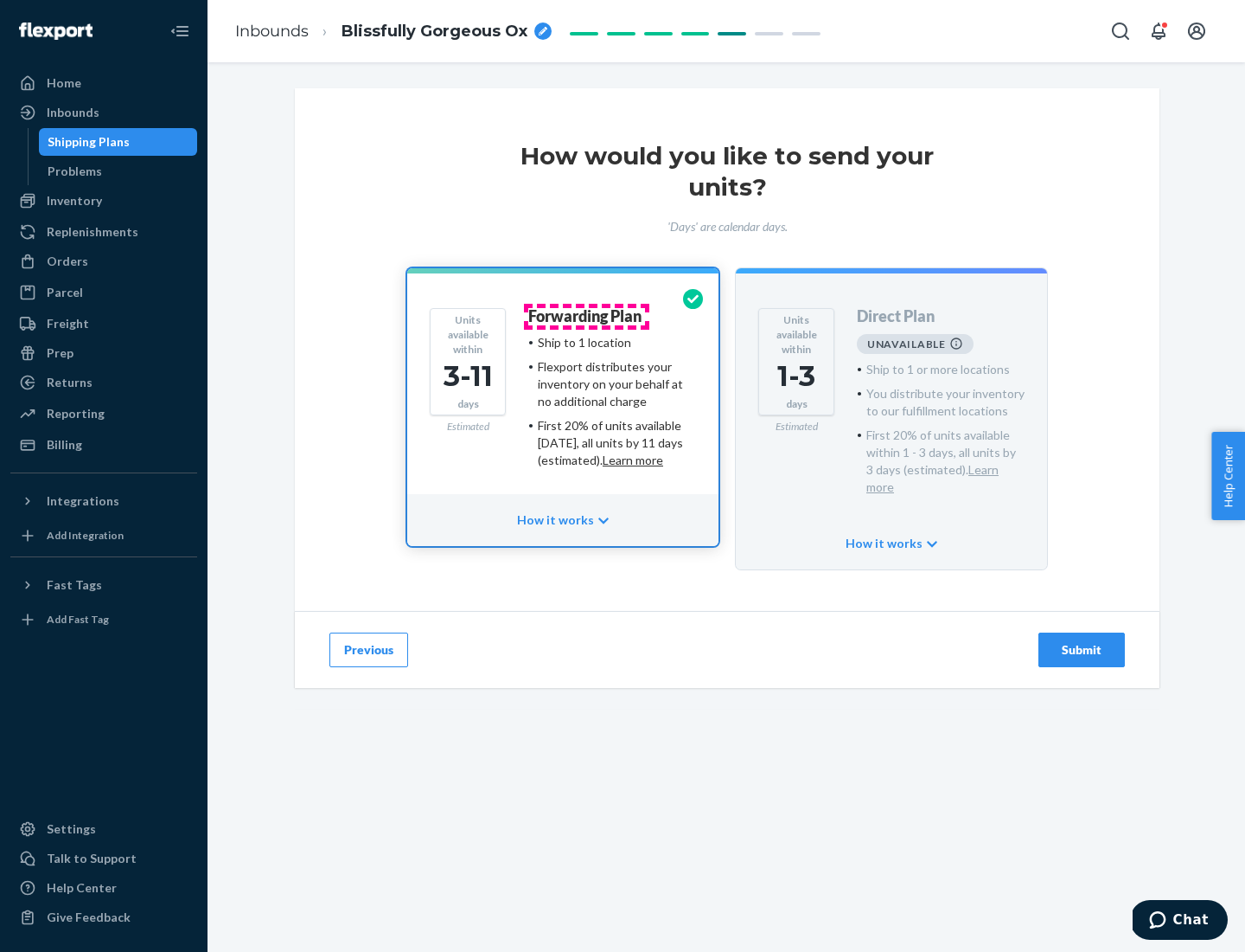
click at [586, 316] on h4 "Forwarding Plan" at bounding box center [585, 316] width 113 height 17
click at [1082, 641] on div "Submit" at bounding box center [1083, 649] width 57 height 17
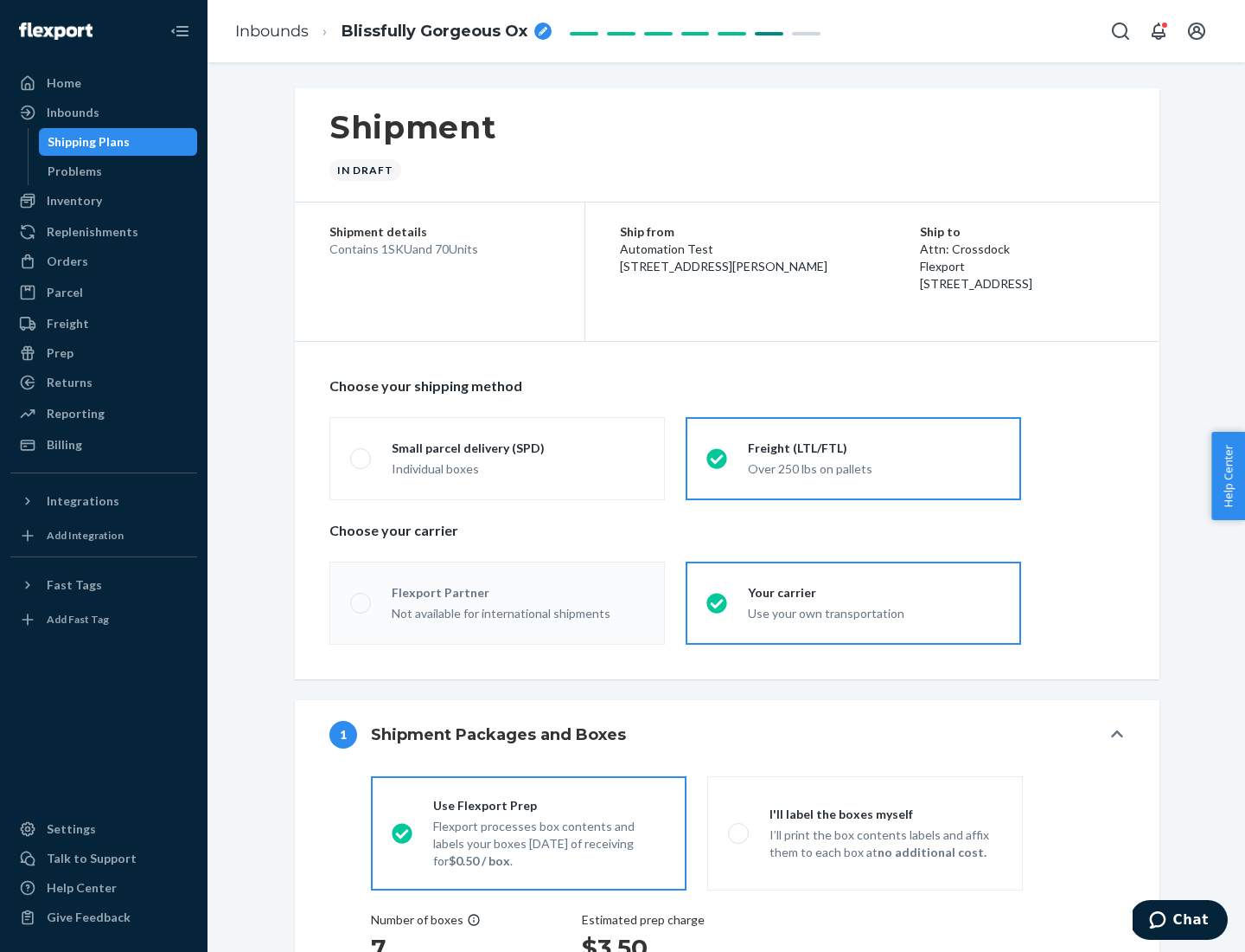
radio input "true"
radio input "false"
radio input "true"
radio input "false"
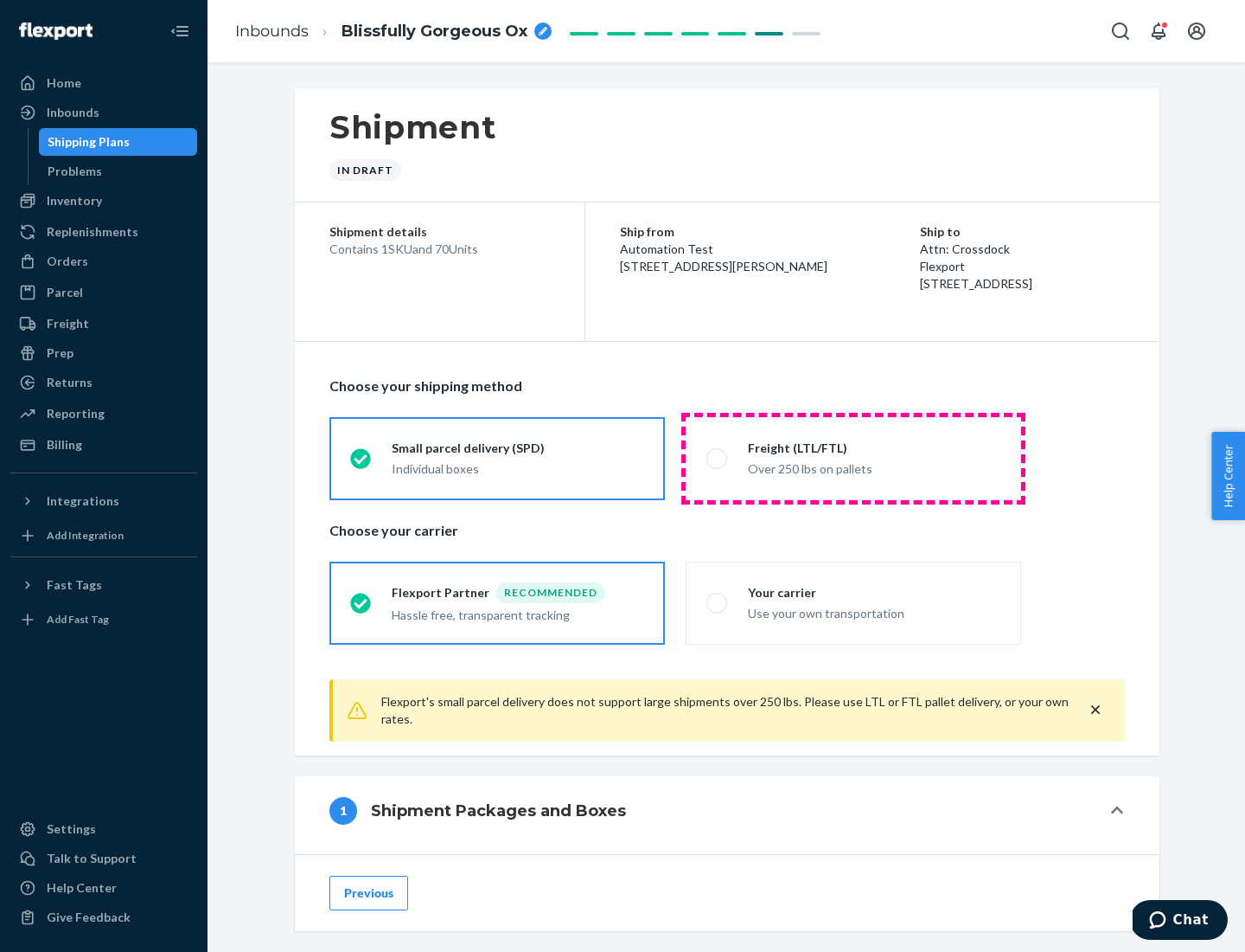
click at [854, 458] on div "Over 250 lbs on pallets" at bounding box center [874, 467] width 253 height 21
click at [718, 458] on input "Freight (LTL/FTL) Over 250 lbs on pallets" at bounding box center [711, 458] width 11 height 11
radio input "true"
radio input "false"
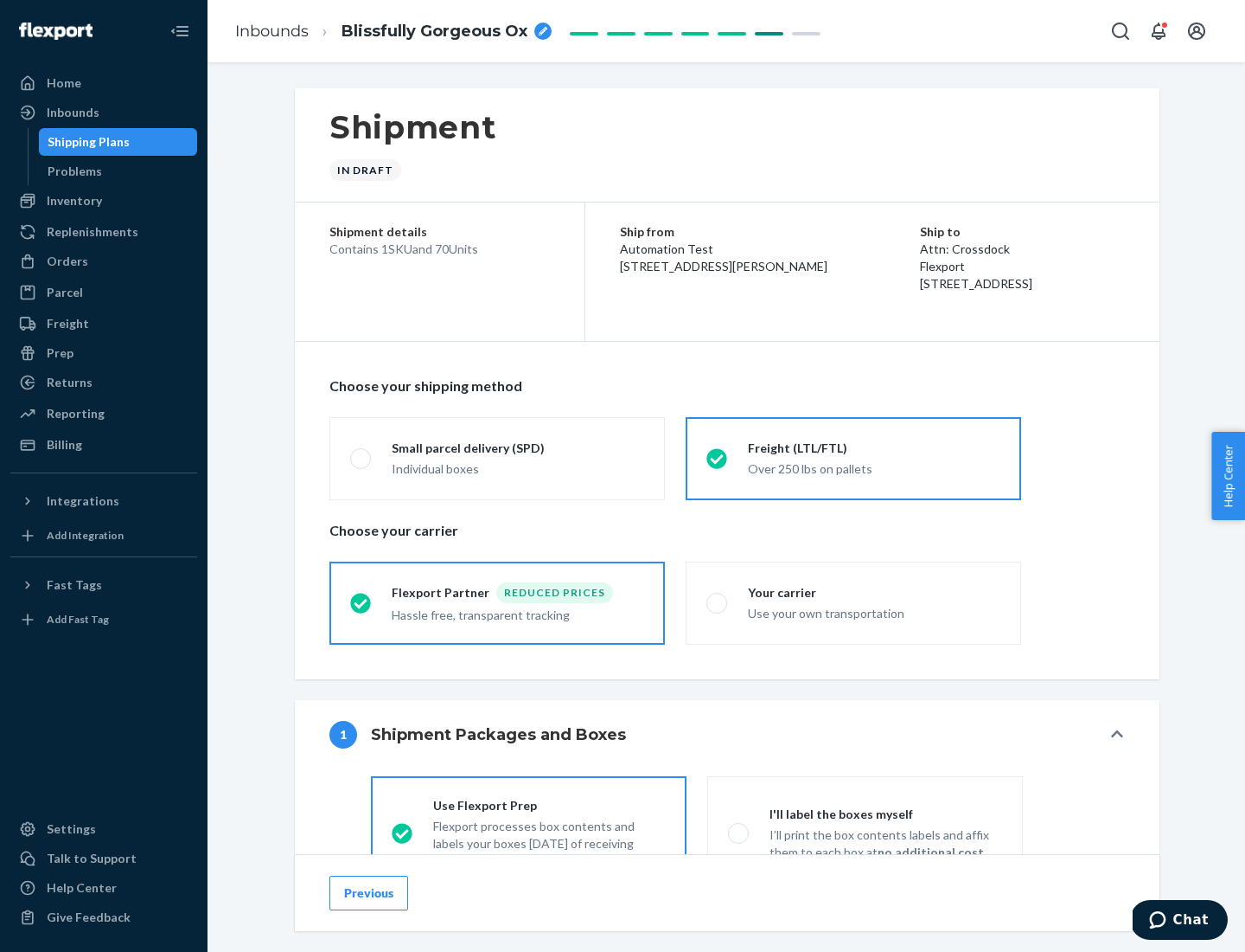
scroll to position [96, 0]
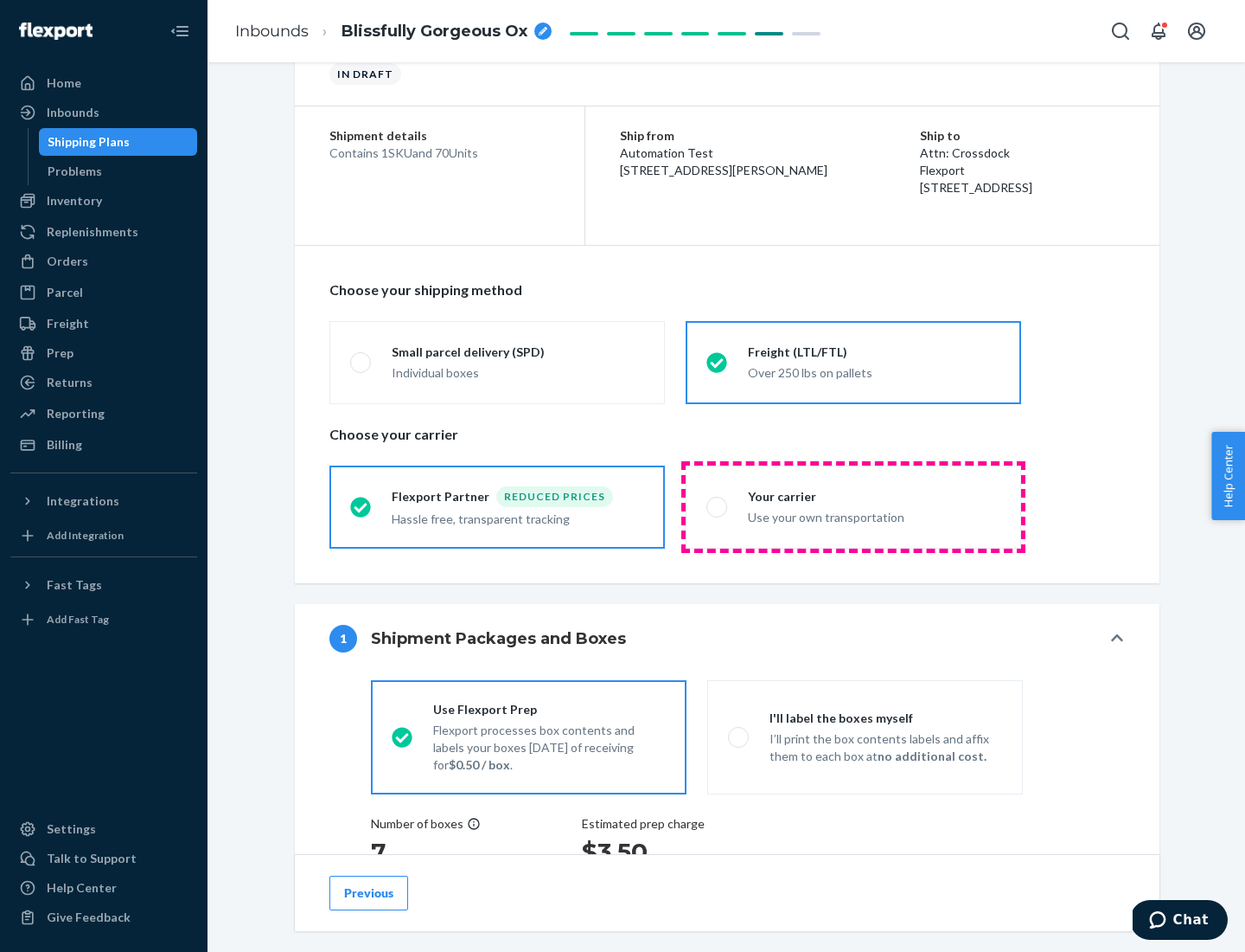
click at [854, 506] on div "Use your own transportation" at bounding box center [874, 515] width 253 height 21
click at [718, 506] on input "Your carrier Use your own transportation" at bounding box center [711, 506] width 11 height 11
radio input "true"
radio input "false"
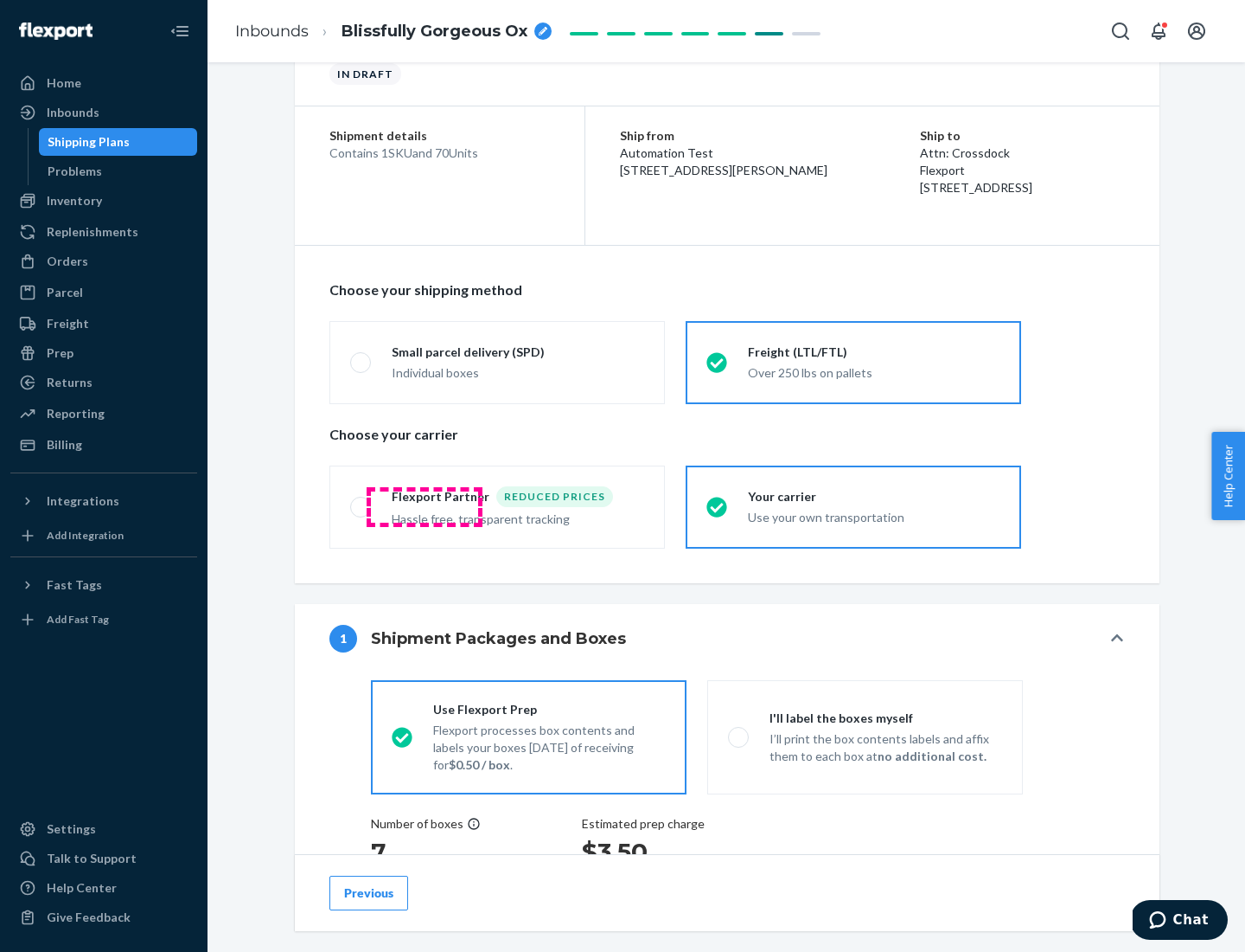
scroll to position [440, 0]
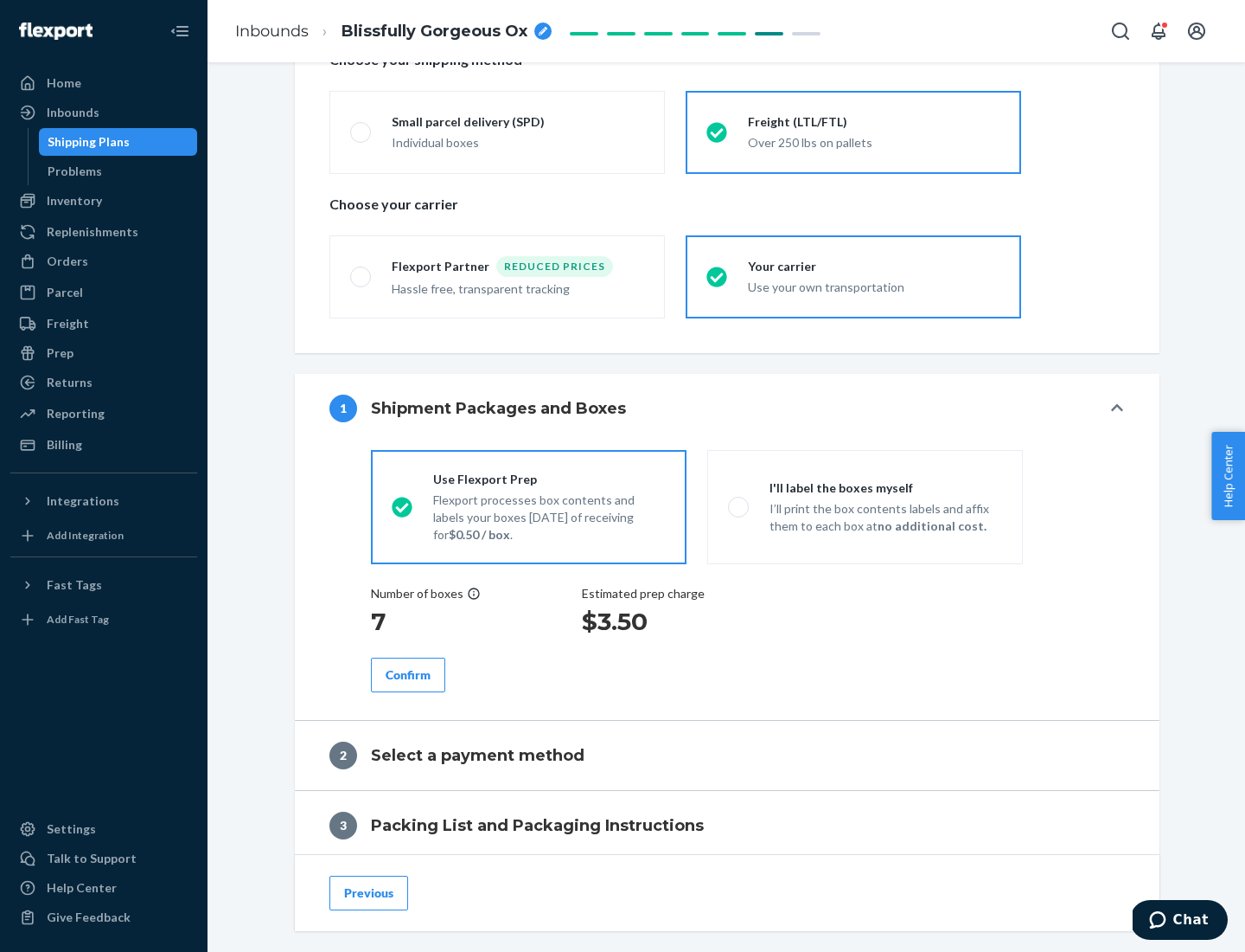
click at [865, 506] on p "I’ll print the box contents labels and affix them to each box at no additional …" at bounding box center [885, 517] width 233 height 35
click at [740, 506] on input "I'll label the boxes myself I’ll print the box contents labels and affix them t…" at bounding box center [733, 506] width 11 height 11
radio input "true"
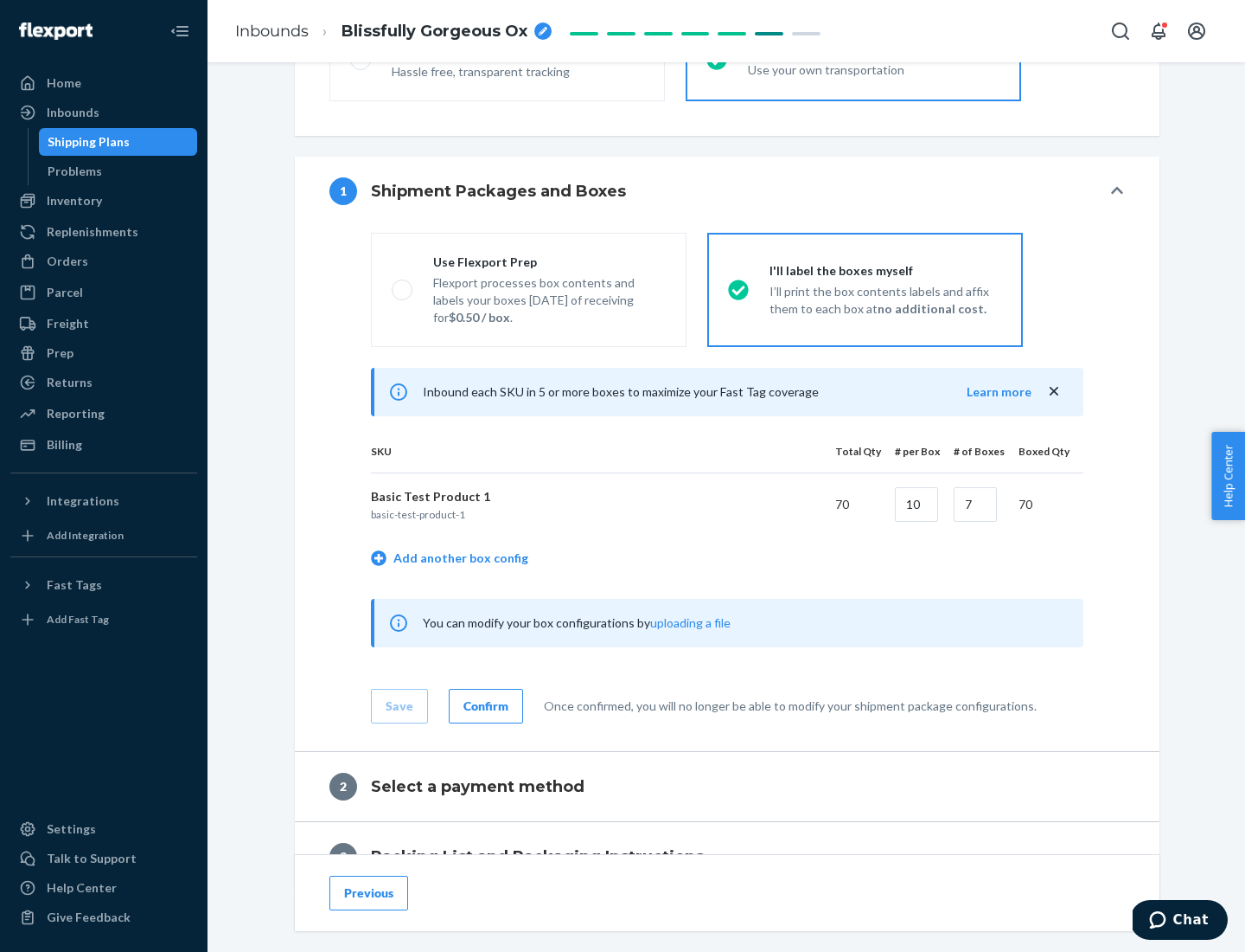
scroll to position [298, 0]
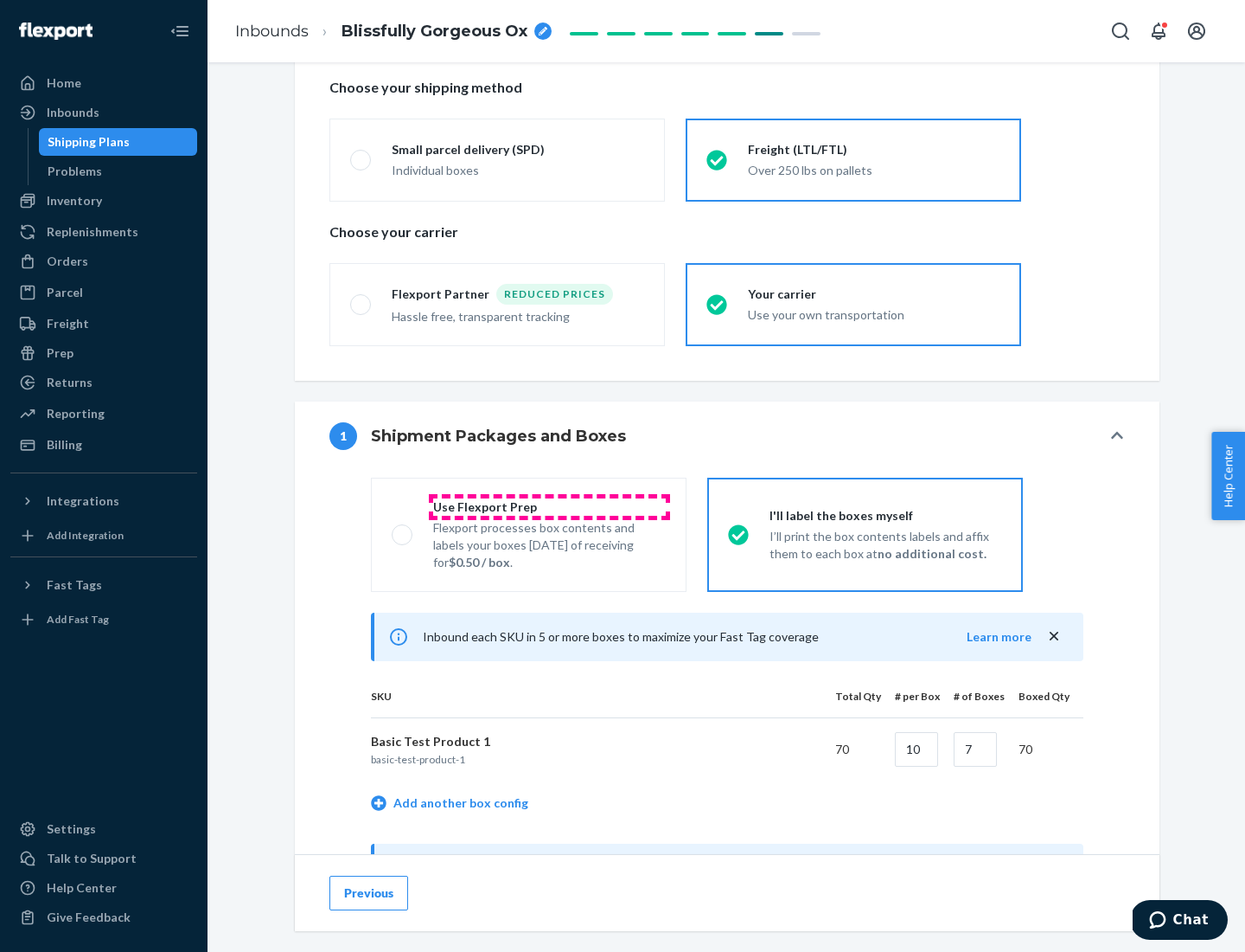
click at [549, 506] on div "Use Flexport Prep" at bounding box center [549, 506] width 233 height 17
click at [403, 529] on input "Use Flexport Prep Flexport processes box contents and labels your boxes [DATE] …" at bounding box center [397, 534] width 11 height 11
radio input "true"
radio input "false"
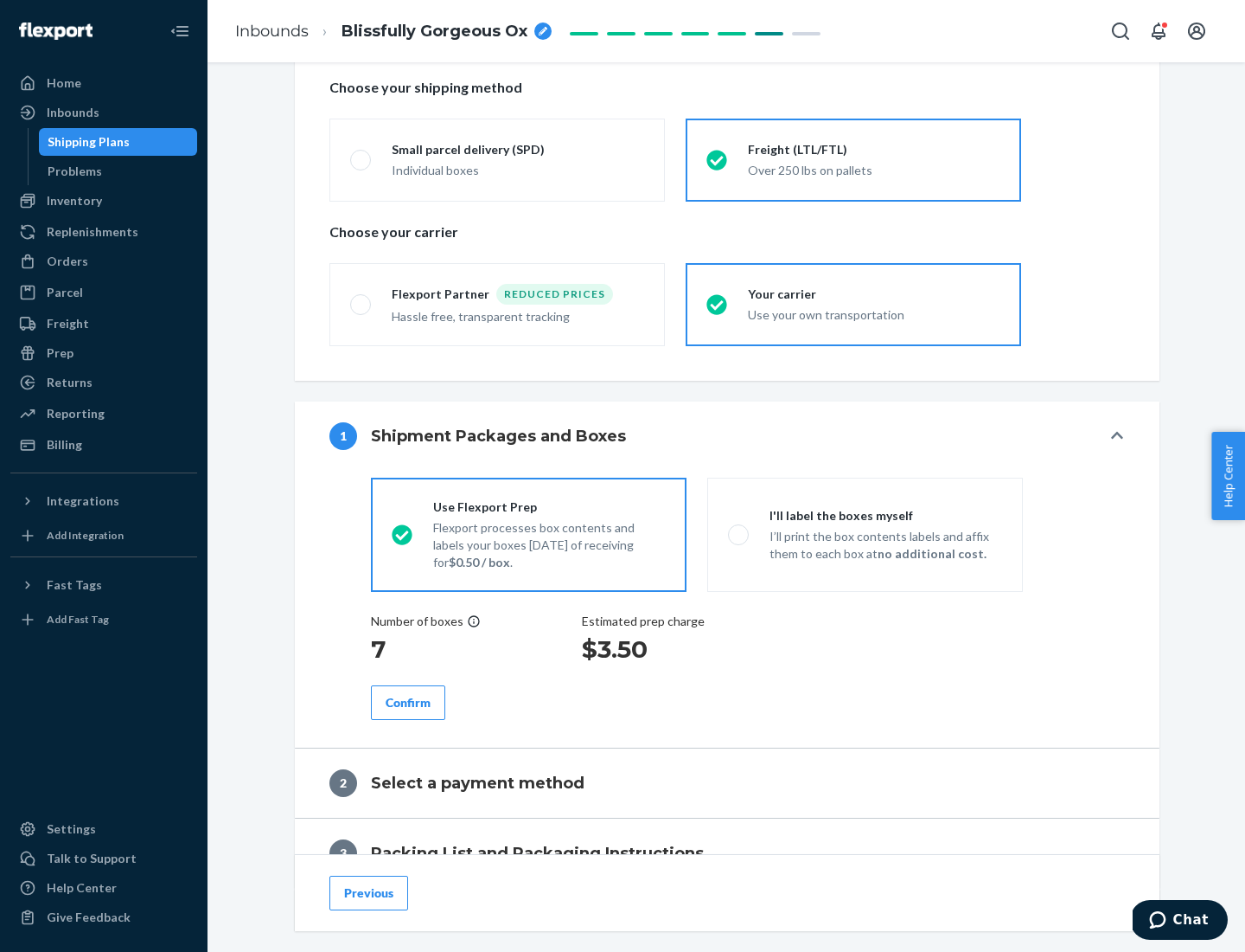
scroll to position [494, 0]
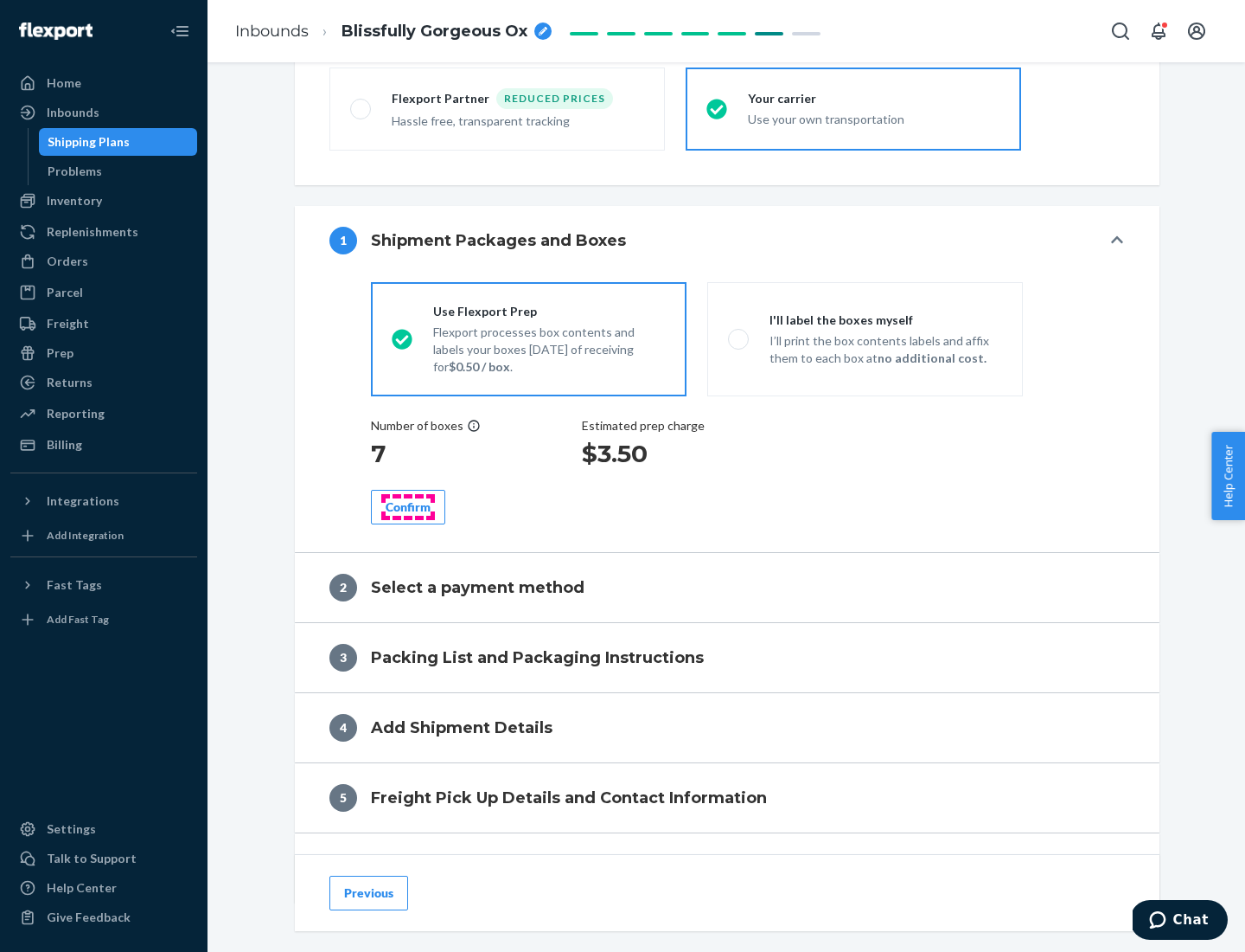
click at [408, 506] on div "Confirm" at bounding box center [407, 506] width 45 height 17
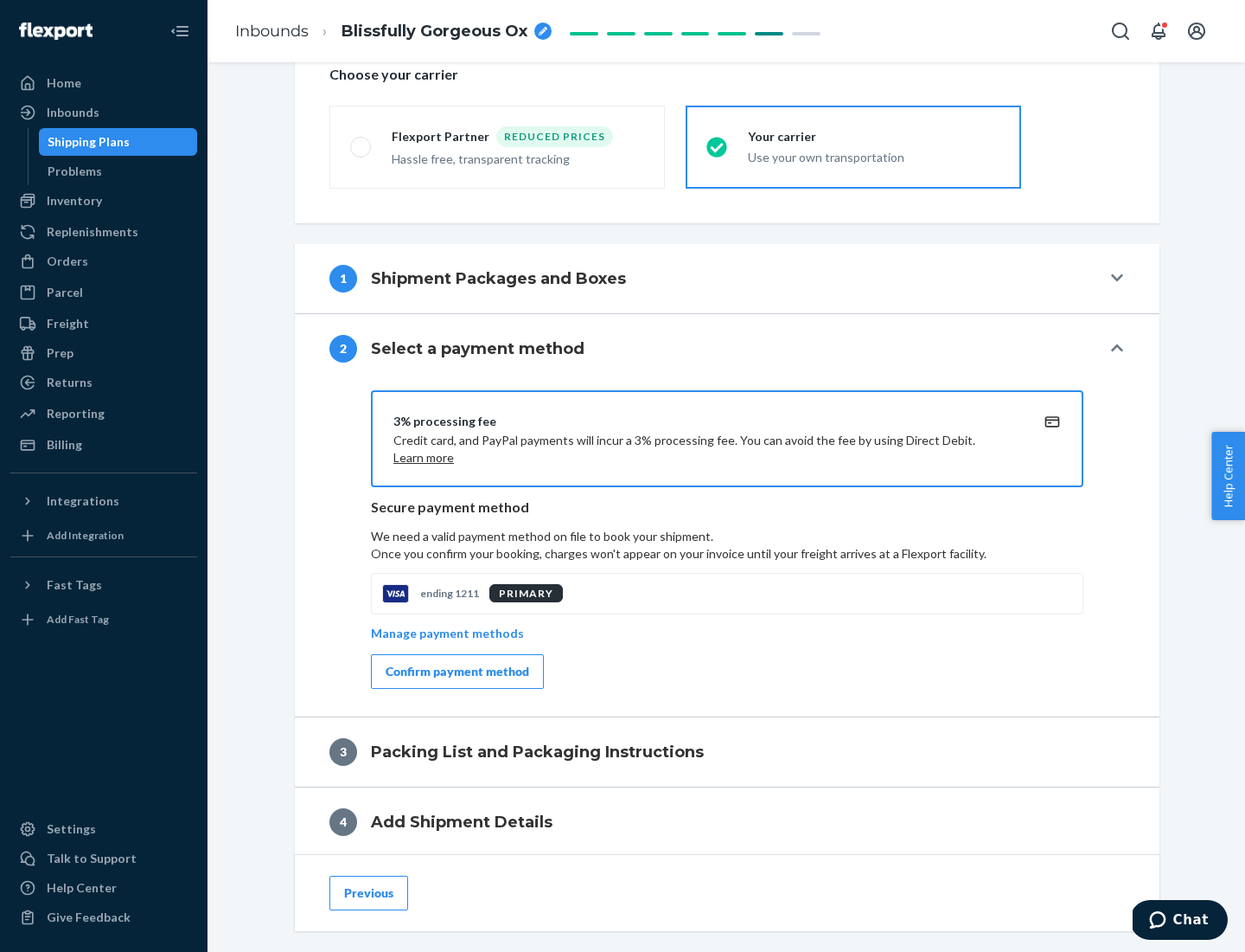
scroll to position [620, 0]
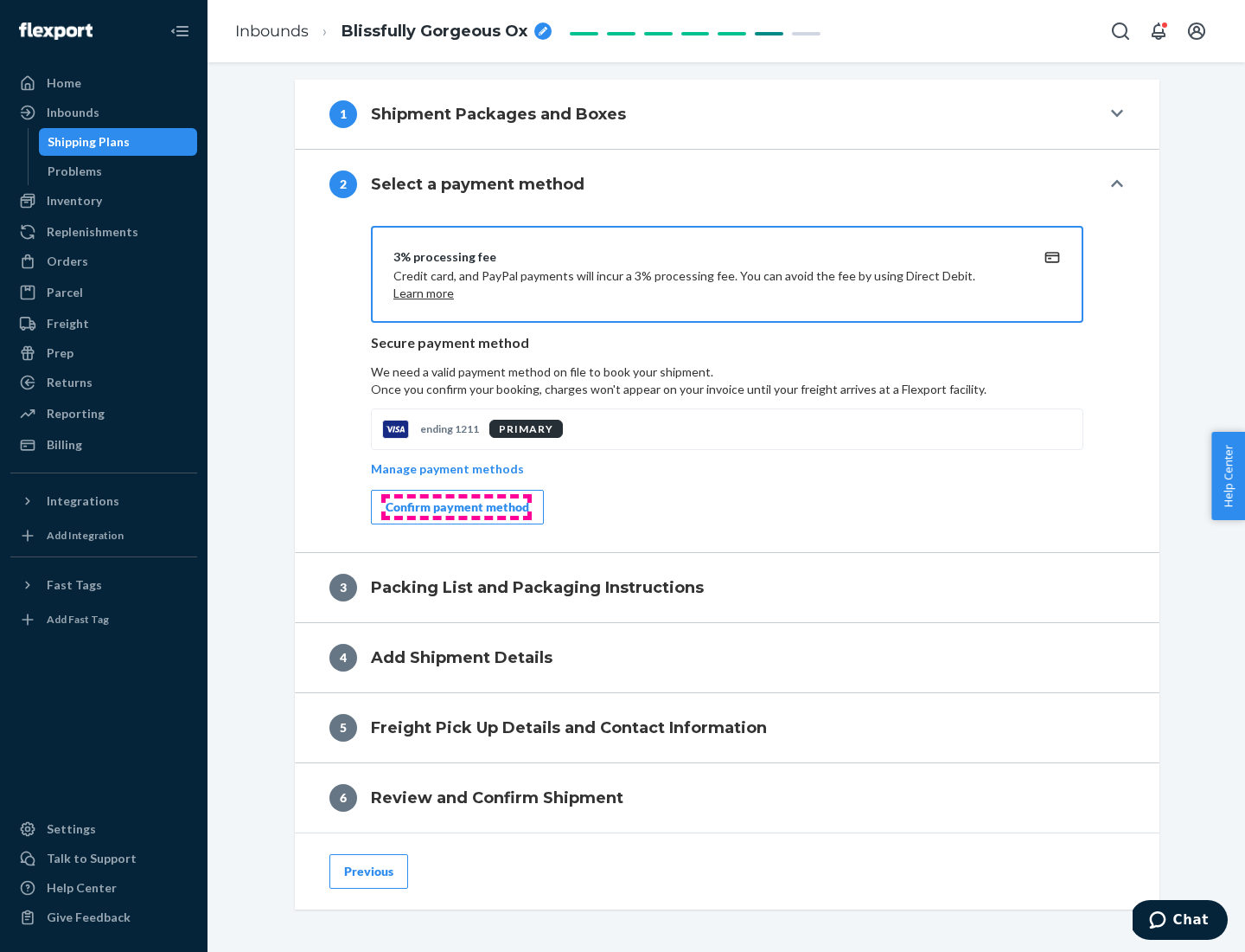
click at [456, 507] on div "Confirm payment method" at bounding box center [457, 506] width 144 height 17
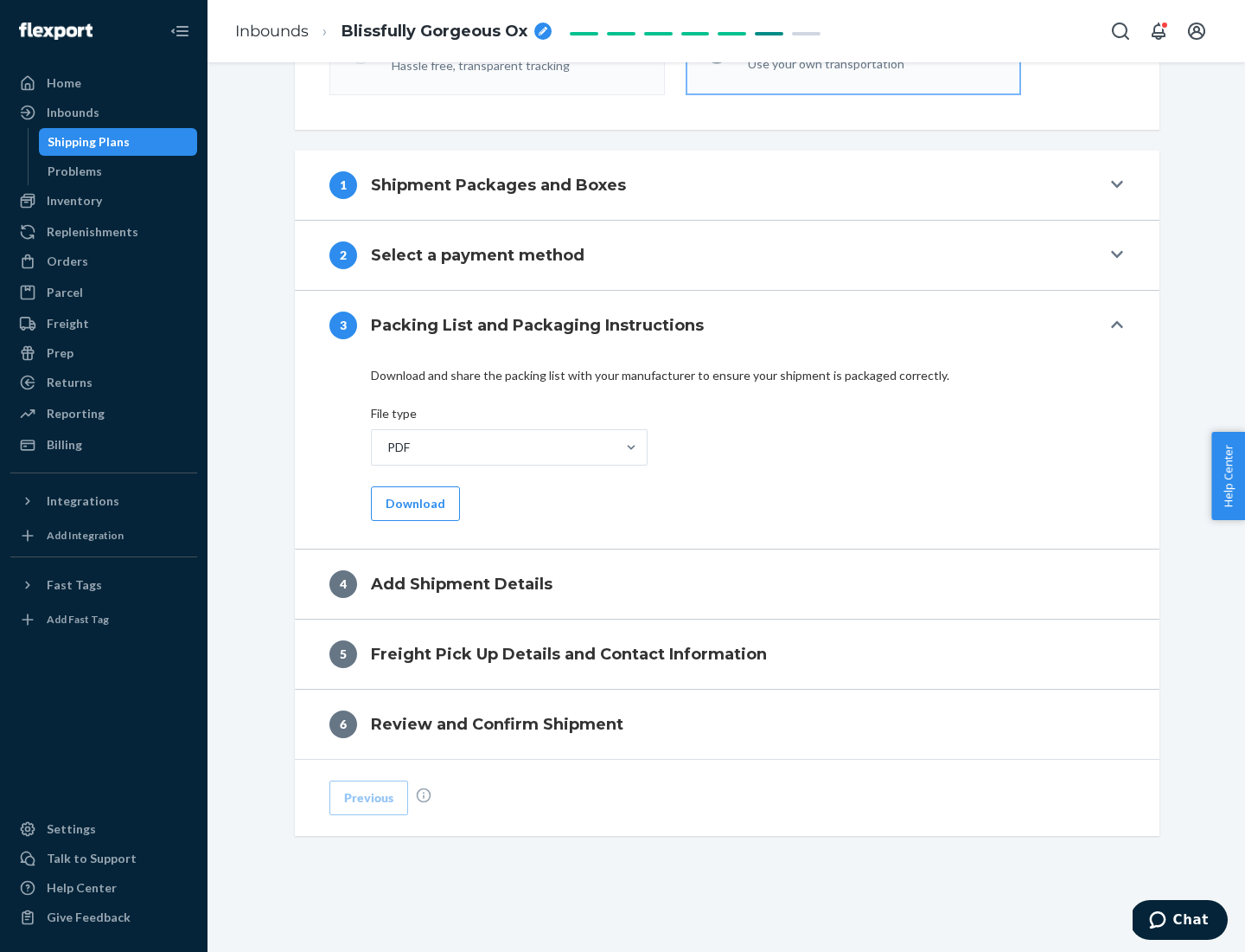
scroll to position [546, 0]
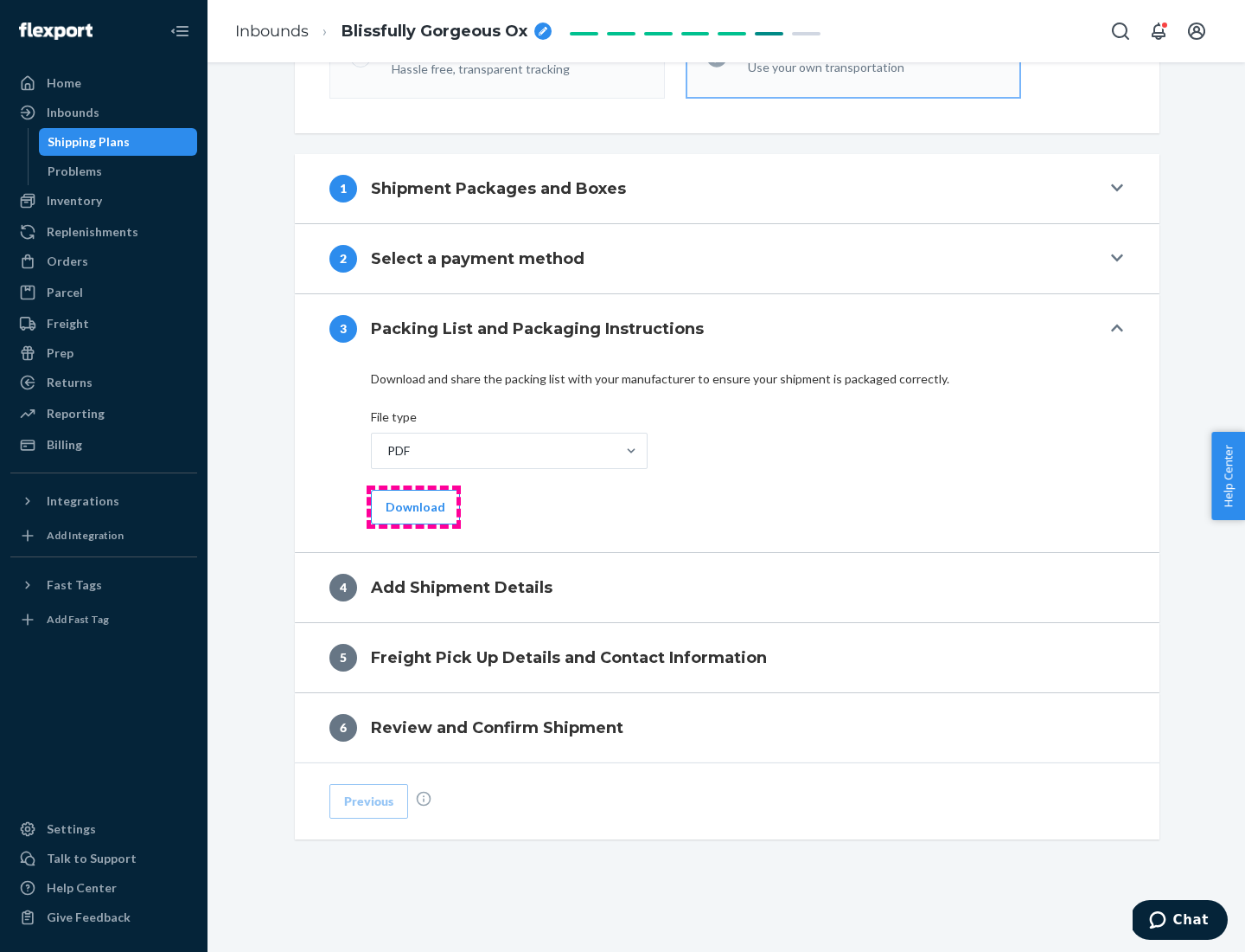
click at [413, 506] on button "Download" at bounding box center [416, 506] width 89 height 35
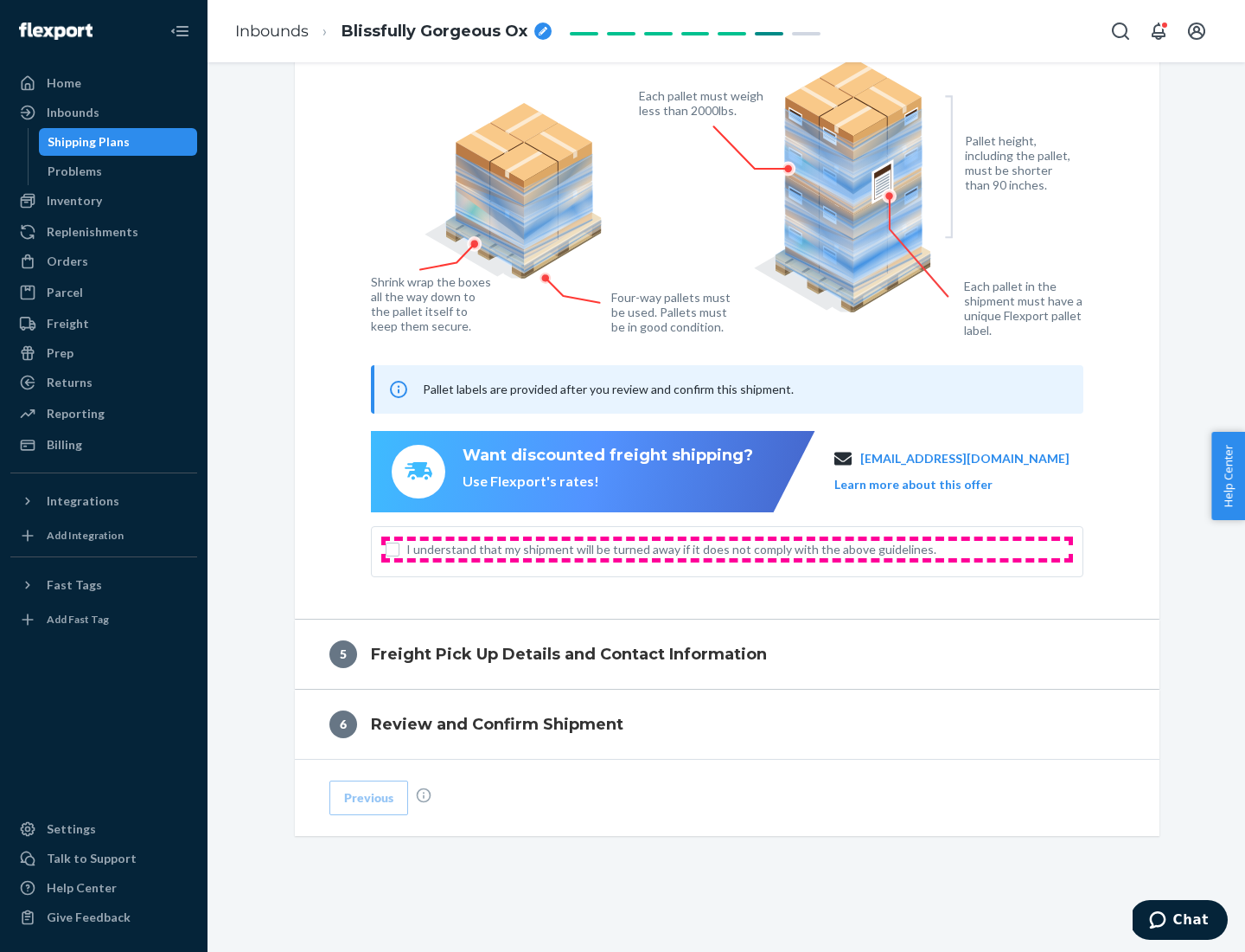
click at [727, 549] on span "I understand that my shipment will be turned away if it does not comply with th…" at bounding box center [737, 549] width 663 height 17
click at [399, 549] on input "I understand that my shipment will be turned away if it does not comply with th…" at bounding box center [392, 550] width 14 height 14
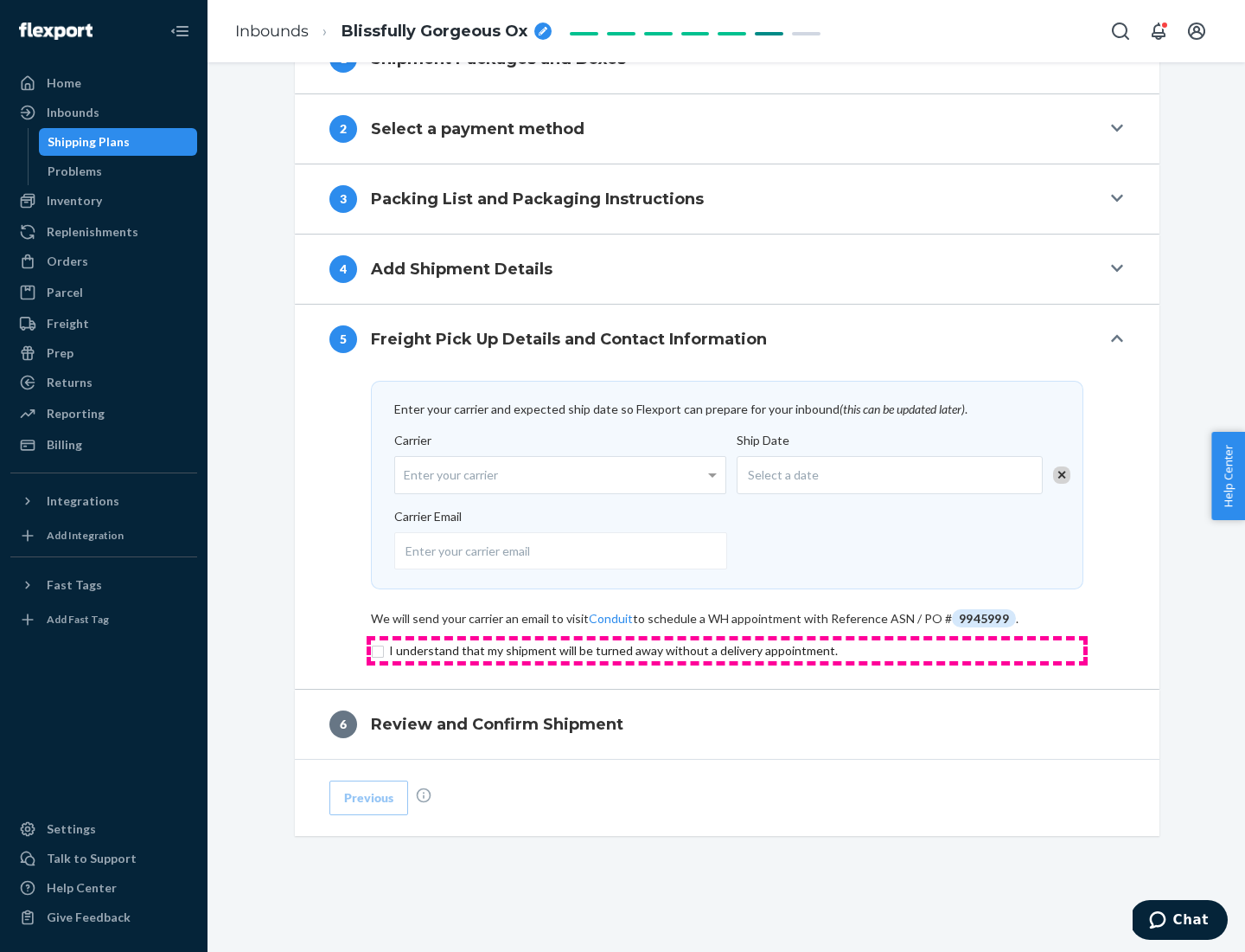
click at [727, 650] on input "checkbox" at bounding box center [728, 650] width 713 height 21
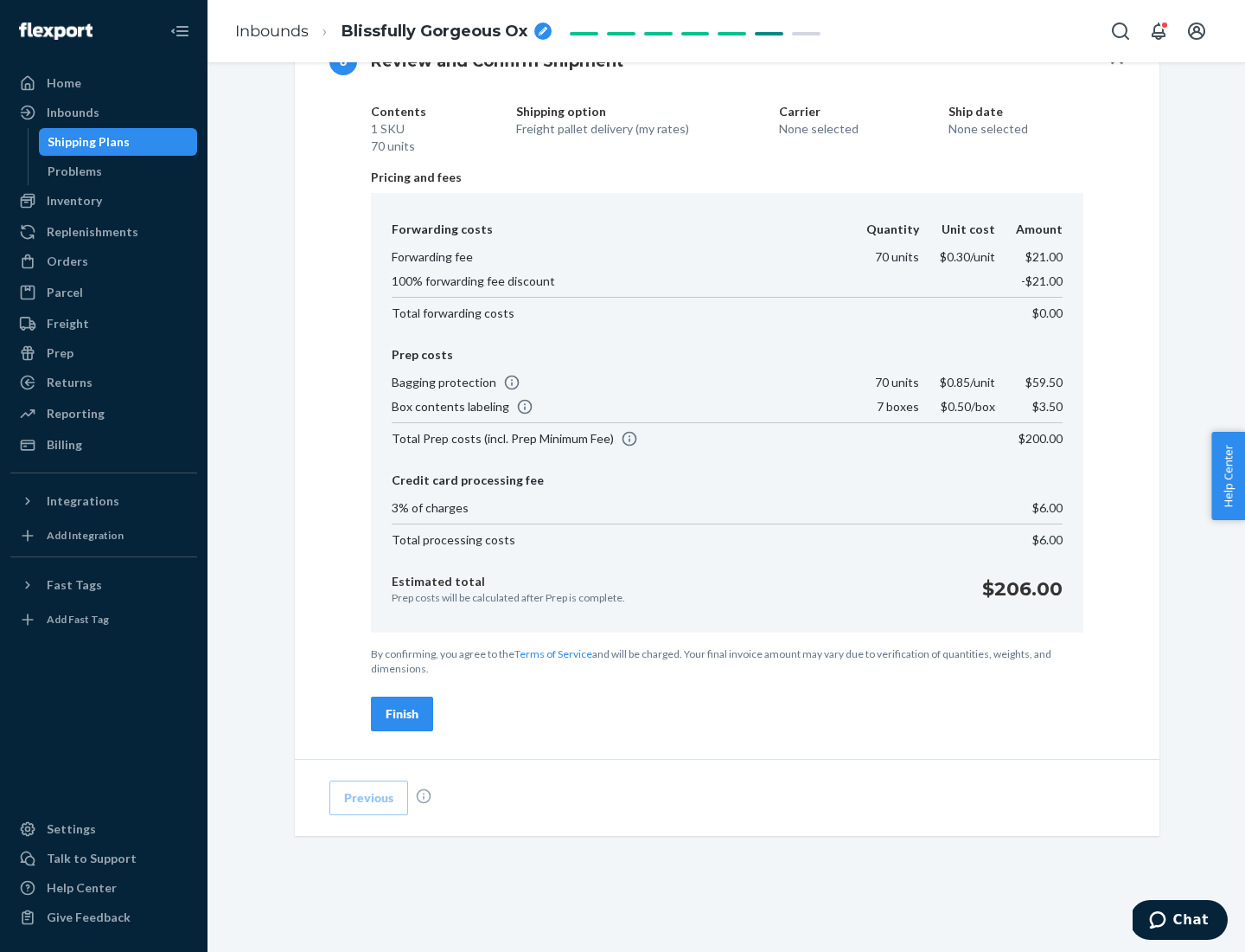
click at [402, 713] on div "Finish" at bounding box center [401, 713] width 33 height 17
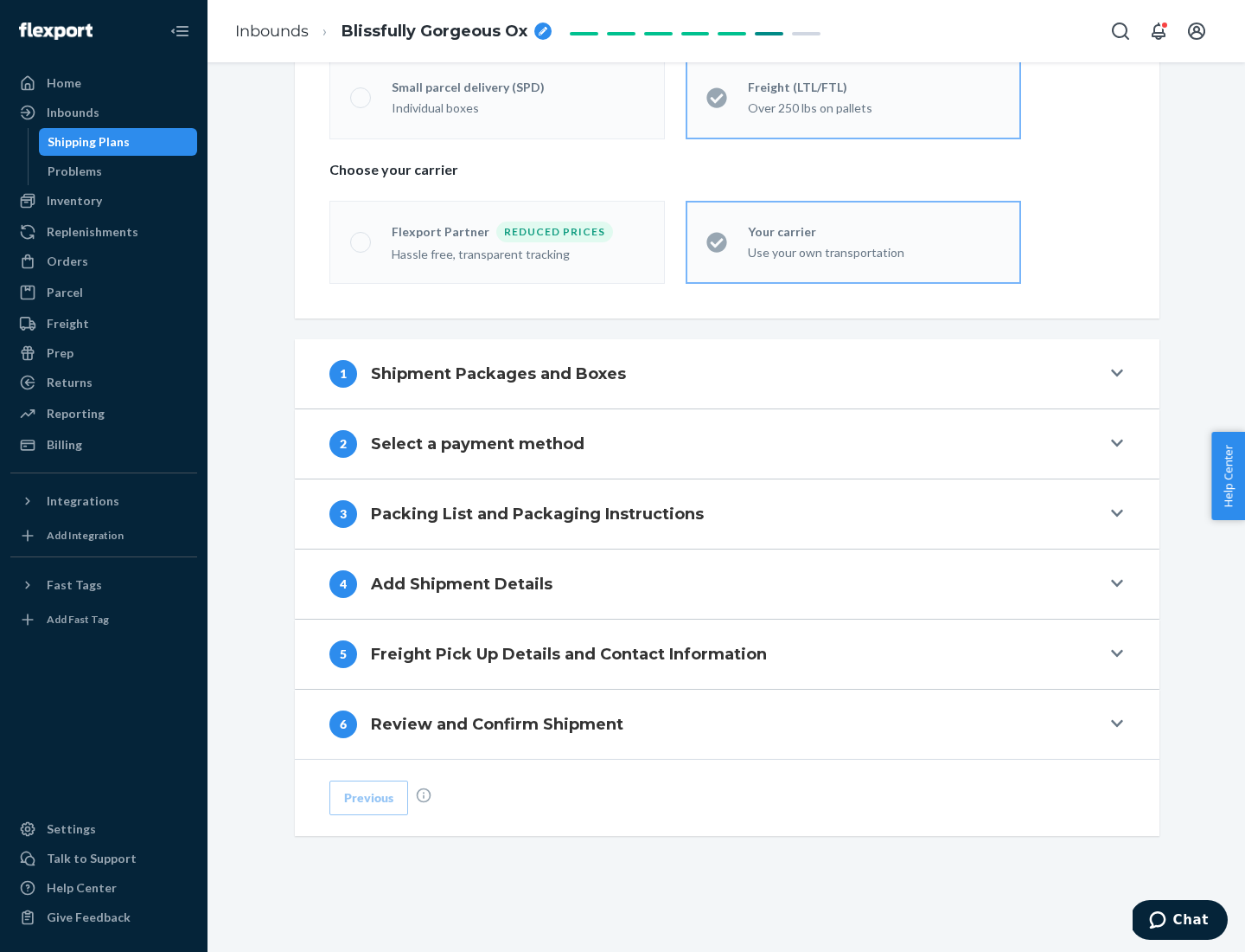
scroll to position [361, 0]
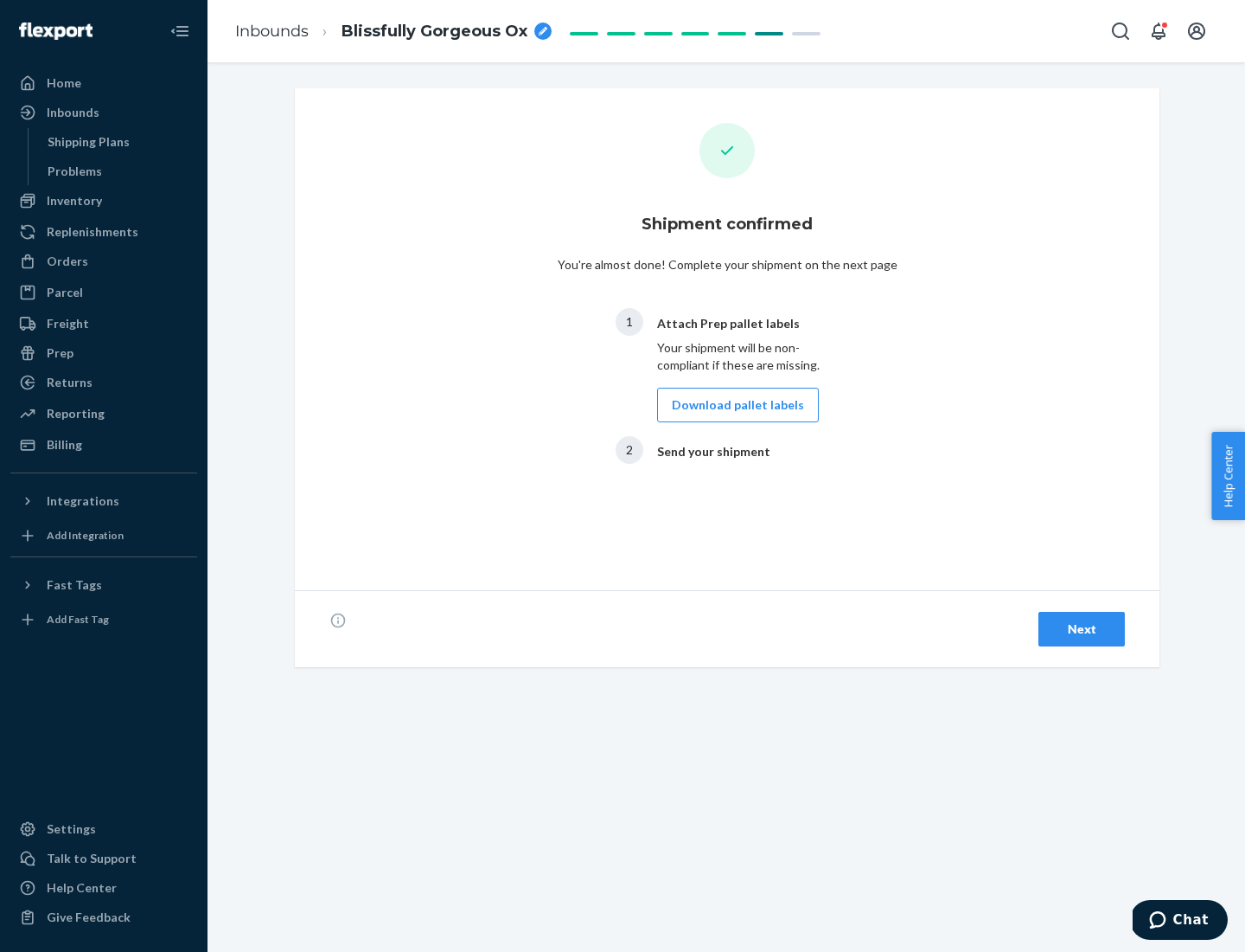
click at [733, 405] on button "Download pallet labels" at bounding box center [738, 404] width 161 height 35
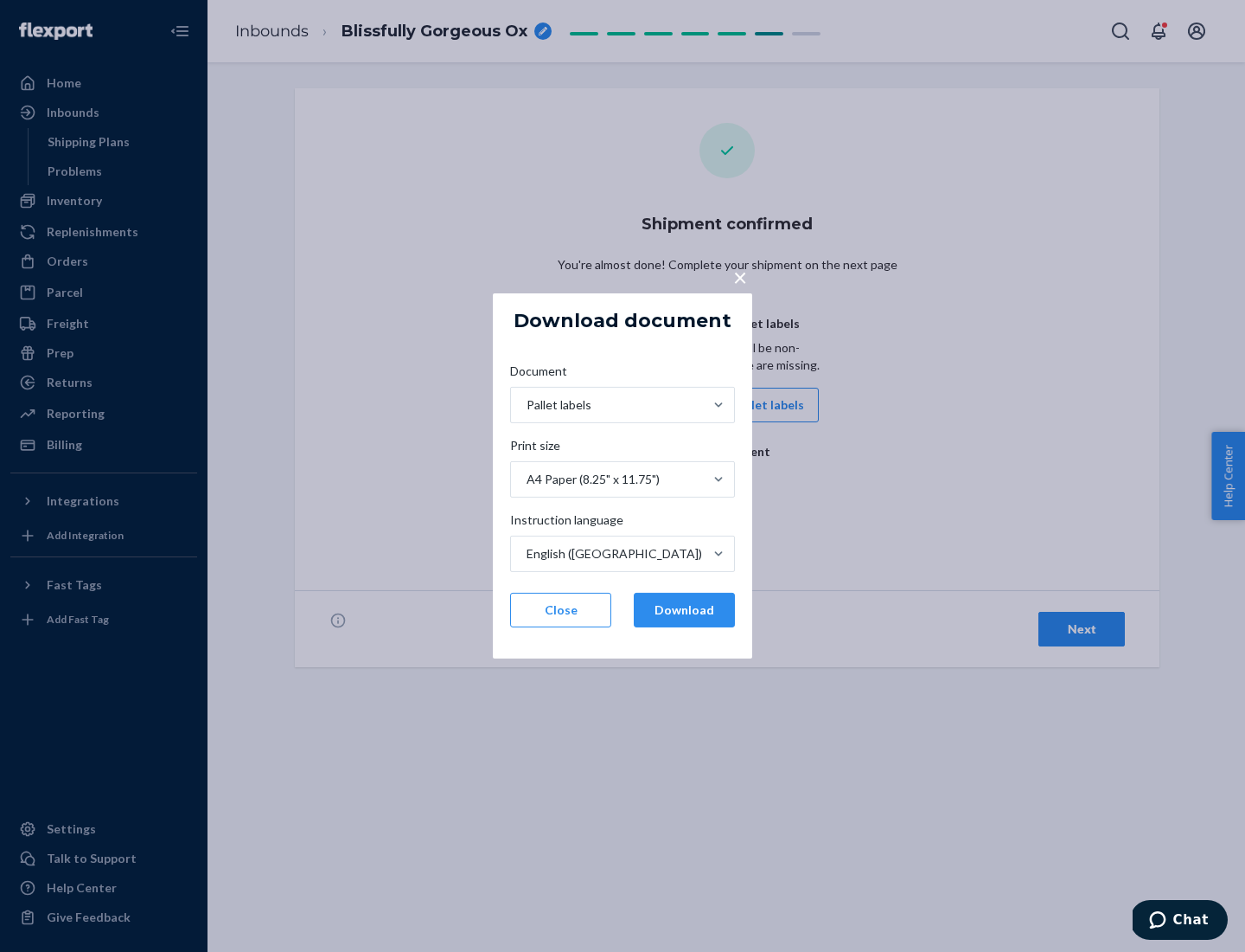
click at [684, 610] on button "Download" at bounding box center [684, 609] width 101 height 35
click at [740, 276] on span "×" at bounding box center [740, 277] width 14 height 30
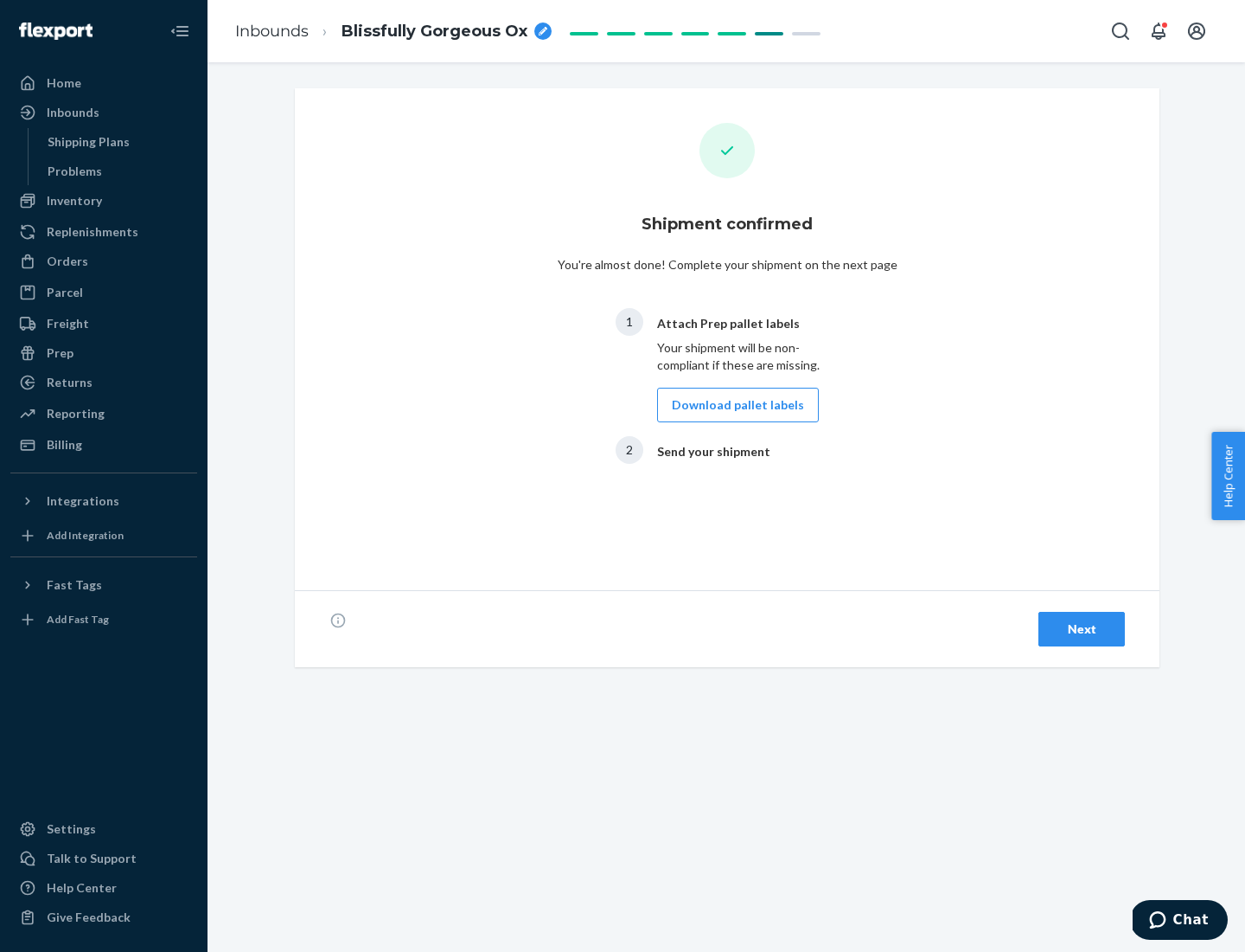
click at [1082, 629] on div "Next" at bounding box center [1083, 628] width 57 height 17
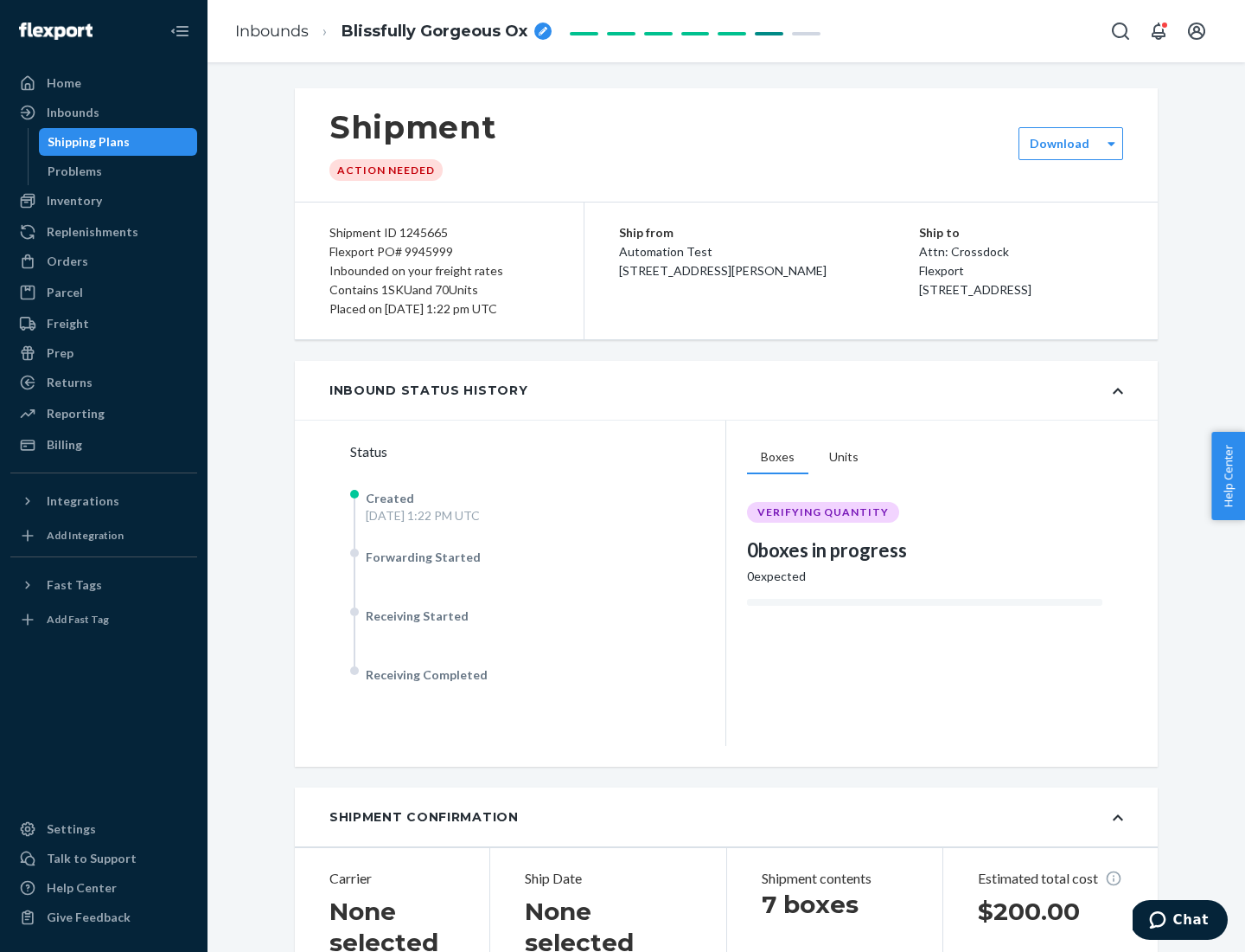
scroll to position [371, 0]
